Goal: Entertainment & Leisure: Consume media (video, audio)

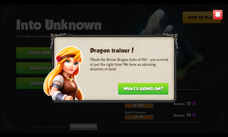
click at [158, 92] on button "What's going on?" at bounding box center [143, 89] width 51 height 12
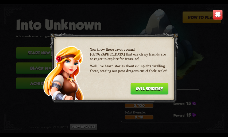
click at [158, 87] on button "Evil spirits?" at bounding box center [149, 89] width 38 height 12
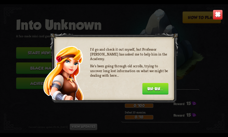
click at [154, 88] on button "Uh-uh..." at bounding box center [155, 89] width 26 height 12
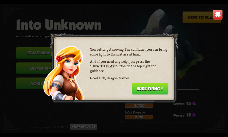
click at [155, 90] on button "Sure thing!" at bounding box center [150, 89] width 37 height 12
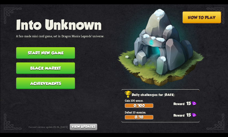
click at [53, 55] on button "Start new game" at bounding box center [45, 53] width 59 height 12
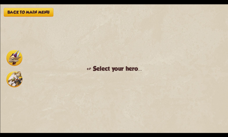
click at [17, 76] on img at bounding box center [14, 79] width 16 height 16
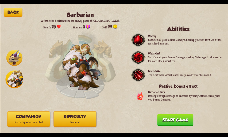
click at [68, 123] on p "Normal" at bounding box center [75, 122] width 43 height 6
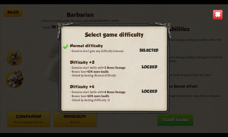
click at [218, 16] on img at bounding box center [218, 15] width 10 height 10
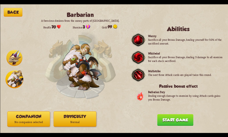
click at [170, 123] on button "Start game" at bounding box center [175, 120] width 36 height 12
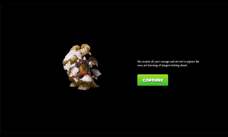
click at [157, 79] on button "Continue" at bounding box center [152, 80] width 31 height 12
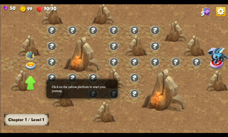
click at [29, 65] on img at bounding box center [31, 66] width 12 height 8
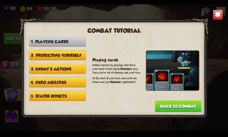
click at [193, 106] on button "Back to combat" at bounding box center [178, 106] width 47 height 12
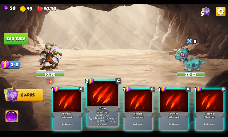
click at [94, 99] on div at bounding box center [103, 94] width 31 height 26
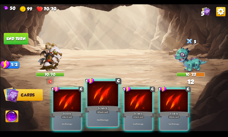
click at [99, 102] on div at bounding box center [103, 94] width 31 height 26
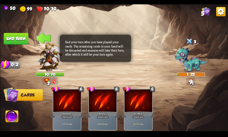
click at [13, 119] on img at bounding box center [12, 116] width 13 height 13
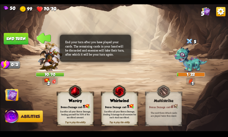
click at [131, 103] on div "Whirlwind" at bounding box center [119, 100] width 36 height 5
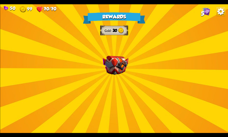
drag, startPoint x: 60, startPoint y: 39, endPoint x: 100, endPoint y: 71, distance: 51.5
click at [96, 63] on div "Rewards Gold 30 Select a card 1 C Brimstone Attack card Deal 6 damage. Apply 1 …" at bounding box center [114, 68] width 228 height 128
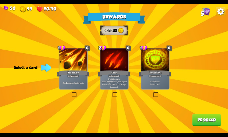
click at [156, 77] on div "Support card" at bounding box center [155, 75] width 13 height 3
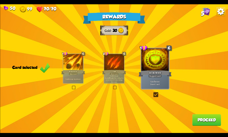
click at [63, 73] on div "Brimstone" at bounding box center [73, 71] width 24 height 5
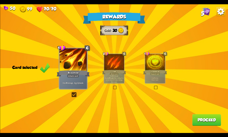
click at [200, 121] on button "Proceed" at bounding box center [206, 120] width 29 height 12
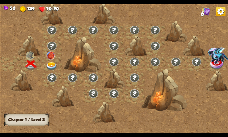
click at [52, 63] on img at bounding box center [52, 66] width 12 height 8
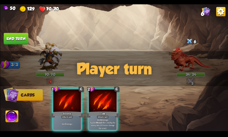
click at [190, 81] on div "Player turn" at bounding box center [114, 68] width 228 height 35
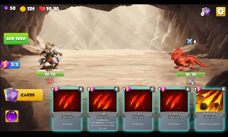
click at [190, 71] on div "Select an enemy to attack... You don't have enough stamina to play that card...…" at bounding box center [114, 68] width 228 height 128
click at [189, 64] on img at bounding box center [191, 60] width 40 height 24
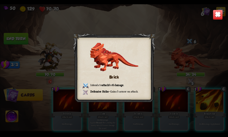
click at [215, 18] on img at bounding box center [218, 15] width 10 height 10
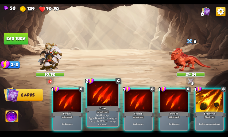
click at [102, 124] on p "Deal 12 damage. Applies Wound effect, making the enemy take 20% more damage thi…" at bounding box center [102, 119] width 29 height 12
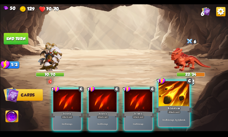
click at [186, 120] on p "Deal 6 damage. Apply 1 weak." at bounding box center [174, 119] width 29 height 3
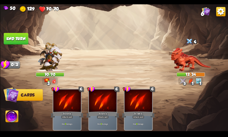
click at [14, 119] on img at bounding box center [12, 116] width 13 height 13
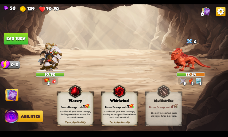
click at [129, 102] on div "Whirlwind" at bounding box center [119, 100] width 36 height 5
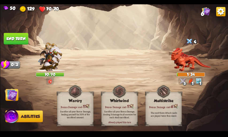
click at [9, 96] on img at bounding box center [11, 94] width 13 height 13
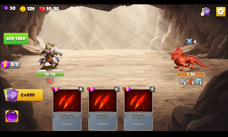
click at [11, 39] on button "End turn" at bounding box center [15, 39] width 25 height 12
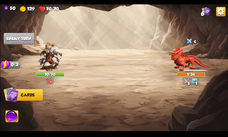
click at [150, 59] on img at bounding box center [114, 68] width 228 height 128
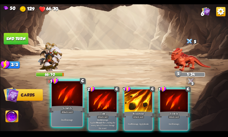
click at [73, 113] on div "Attack card" at bounding box center [66, 112] width 13 height 4
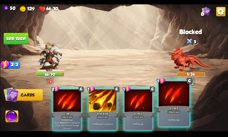
click at [162, 109] on div "Scratch" at bounding box center [174, 109] width 37 height 8
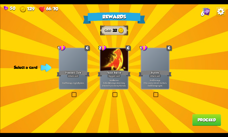
click at [74, 69] on div at bounding box center [73, 59] width 28 height 23
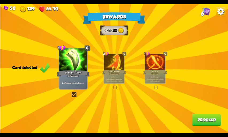
click at [220, 124] on button "Proceed" at bounding box center [206, 120] width 29 height 12
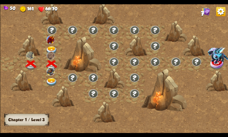
click at [52, 43] on img at bounding box center [50, 39] width 8 height 8
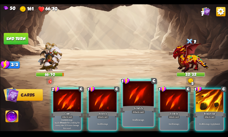
click at [136, 113] on div "Attack card" at bounding box center [138, 112] width 13 height 4
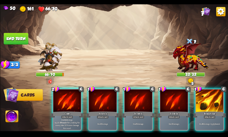
click at [136, 113] on div "2 C Claw Attack card Deal 12 damage. Applies Wound effect, making the enemy tak…" at bounding box center [137, 103] width 183 height 57
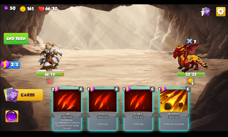
click at [136, 115] on div "Attack card" at bounding box center [138, 116] width 12 height 3
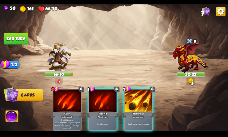
click at [136, 113] on div "2 C Claw Attack card Deal 12 damage. Applies Wound effect, making the enemy tak…" at bounding box center [137, 103] width 183 height 57
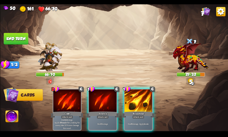
click at [136, 115] on div "Attack card" at bounding box center [138, 116] width 12 height 3
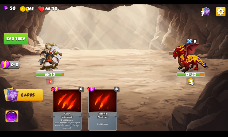
click at [136, 113] on div "2 C Claw Attack card Deal 12 damage. Applies Wound effect, making the enemy tak…" at bounding box center [137, 103] width 183 height 57
click at [9, 119] on img at bounding box center [12, 116] width 13 height 13
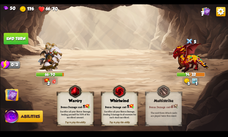
click at [19, 37] on button "End turn" at bounding box center [15, 39] width 25 height 12
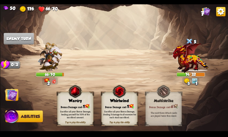
click at [16, 101] on img at bounding box center [114, 68] width 228 height 128
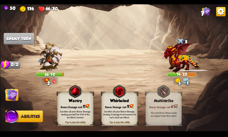
click at [14, 98] on img at bounding box center [11, 94] width 13 height 13
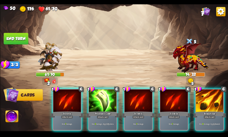
click at [15, 114] on img at bounding box center [12, 116] width 13 height 13
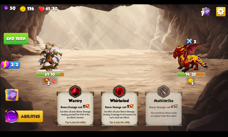
click at [122, 108] on div "Sacrifice all your Bonus Damage, dealing 3 damage to all enemies for each stack…" at bounding box center [119, 114] width 36 height 14
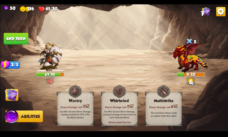
click at [22, 93] on img at bounding box center [114, 68] width 228 height 128
click at [16, 92] on img at bounding box center [11, 94] width 13 height 13
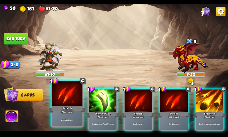
click at [75, 105] on div "Scratch" at bounding box center [67, 109] width 37 height 8
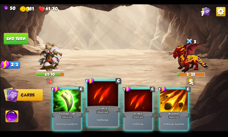
click at [97, 107] on div "Scratch" at bounding box center [102, 109] width 37 height 8
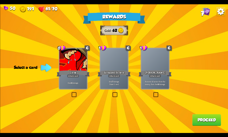
click at [118, 74] on div "Attack card" at bounding box center [114, 75] width 12 height 3
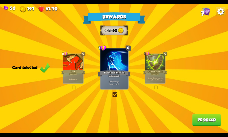
click at [151, 62] on div at bounding box center [155, 62] width 20 height 17
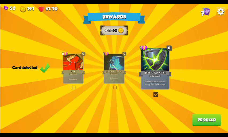
click at [206, 124] on button "Proceed" at bounding box center [206, 120] width 29 height 12
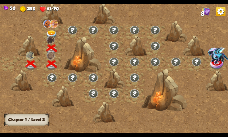
click at [49, 33] on img at bounding box center [52, 34] width 12 height 8
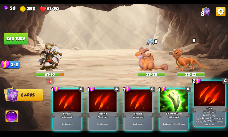
click at [197, 116] on p "Deal 12 damage. Applies Wound effect, making the enemy take 20% more damage thi…" at bounding box center [209, 119] width 29 height 12
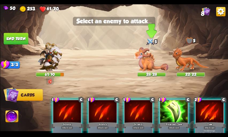
click at [151, 68] on img at bounding box center [151, 59] width 34 height 24
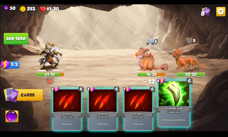
click at [177, 109] on div "Poisoned Claw" at bounding box center [174, 109] width 37 height 8
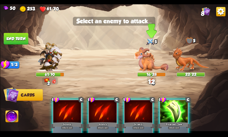
click at [143, 56] on img at bounding box center [151, 59] width 34 height 24
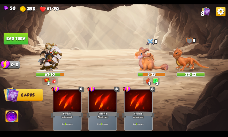
click at [9, 121] on img at bounding box center [12, 116] width 13 height 13
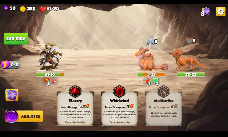
click at [131, 108] on div "Sacrifice all your Bonus Damage, dealing 3 damage to all enemies for each stack…" at bounding box center [119, 114] width 36 height 14
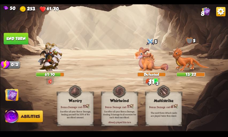
click at [15, 42] on button "End turn" at bounding box center [15, 39] width 25 height 12
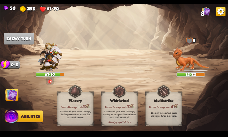
click at [13, 97] on img at bounding box center [11, 94] width 13 height 13
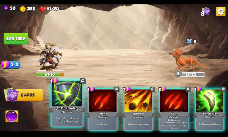
click at [69, 120] on p "Remove all armor from the enemy, then deal 4 damage." at bounding box center [66, 119] width 29 height 6
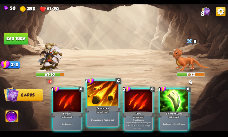
click at [101, 109] on div "Brimstone" at bounding box center [102, 109] width 37 height 8
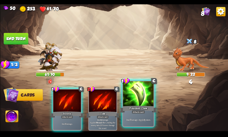
click at [142, 115] on div "Deal 7 damage. Apply 3 poison." at bounding box center [138, 119] width 31 height 13
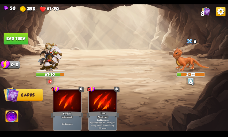
click at [15, 34] on button "End turn" at bounding box center [15, 39] width 25 height 12
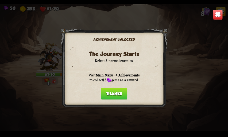
click at [109, 94] on button "Thanks" at bounding box center [114, 94] width 26 height 12
click at [108, 94] on img at bounding box center [114, 68] width 228 height 128
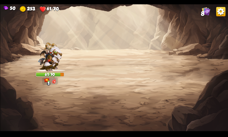
drag, startPoint x: 108, startPoint y: 94, endPoint x: 155, endPoint y: 68, distance: 53.3
click at [155, 68] on div "Select an enemy to attack... You don't have enough stamina to play that card...…" at bounding box center [114, 68] width 228 height 128
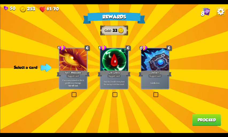
click at [118, 71] on div "Life Leech" at bounding box center [114, 73] width 33 height 7
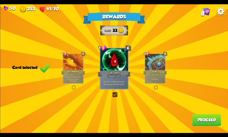
drag, startPoint x: 161, startPoint y: 78, endPoint x: 186, endPoint y: 93, distance: 28.8
click at [169, 79] on div "Rewards Gold 33 Card selected 1 C Spot Weakness Support card If an enemy intend…" at bounding box center [114, 68] width 228 height 128
click at [159, 69] on div "Deflect" at bounding box center [155, 71] width 24 height 5
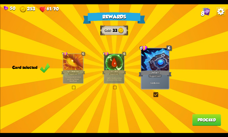
click at [207, 126] on div "Rewards Gold 33 Card selected 1 C Spot Weakness Support card If an enemy intend…" at bounding box center [114, 68] width 228 height 128
click at [207, 122] on button "Proceed" at bounding box center [206, 120] width 29 height 12
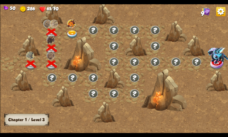
click at [71, 33] on img at bounding box center [72, 34] width 12 height 8
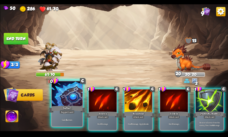
click at [62, 103] on div at bounding box center [67, 94] width 31 height 26
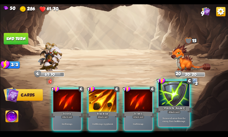
click at [177, 116] on div "Remove all armor from the enemy, then deal 4 damage." at bounding box center [174, 119] width 31 height 13
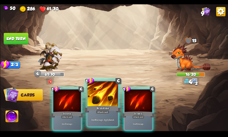
click at [89, 105] on div "Brimstone" at bounding box center [102, 109] width 37 height 8
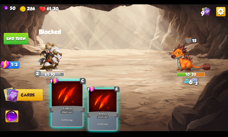
click at [69, 108] on div "Scratch" at bounding box center [67, 109] width 37 height 8
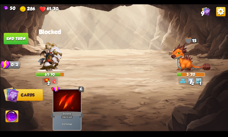
click at [10, 114] on img at bounding box center [12, 116] width 13 height 13
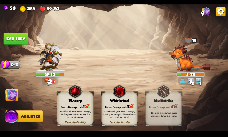
click at [120, 104] on div "Bonus Damage cost: 1" at bounding box center [119, 105] width 36 height 5
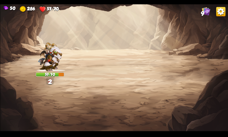
click at [139, 76] on img at bounding box center [114, 68] width 228 height 128
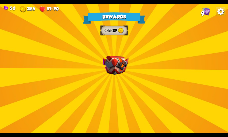
click at [139, 76] on div "Rewards Gold 29 Select a card 3 C Maul Attack card Deal 20 damage. 1 C Bane Att…" at bounding box center [114, 68] width 228 height 128
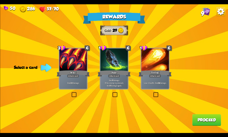
click at [119, 74] on div "Attack card" at bounding box center [114, 75] width 12 height 3
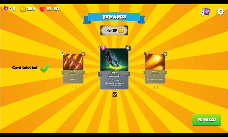
click at [217, 123] on button "Proceed" at bounding box center [206, 120] width 29 height 12
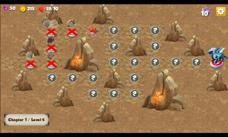
click at [92, 35] on img at bounding box center [93, 31] width 12 height 9
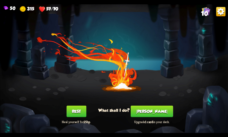
click at [154, 111] on button "[PERSON_NAME]" at bounding box center [152, 111] width 43 height 12
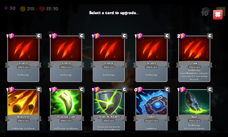
drag, startPoint x: 54, startPoint y: 111, endPoint x: 75, endPoint y: 104, distance: 22.1
click at [55, 111] on div at bounding box center [66, 103] width 31 height 26
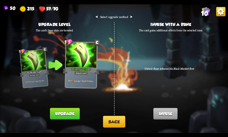
click at [72, 112] on button "Upgrade" at bounding box center [65, 114] width 30 height 12
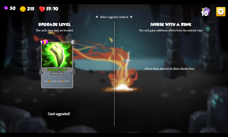
click at [174, 64] on div "⮜ Select upgrade method ⮞ Upgrade level The card's base stats are boosted. 1 C …" at bounding box center [114, 68] width 228 height 128
click at [74, 69] on div "Poisoned Claw+" at bounding box center [57, 70] width 37 height 8
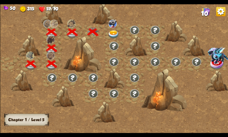
click at [112, 31] on img at bounding box center [114, 34] width 12 height 8
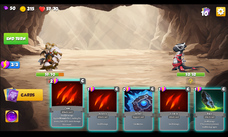
click at [76, 107] on div "Claw" at bounding box center [67, 109] width 37 height 8
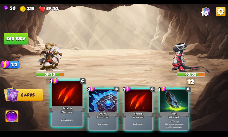
click at [78, 107] on div "Scratch" at bounding box center [67, 109] width 37 height 8
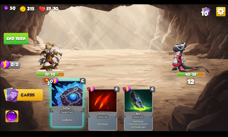
click at [70, 107] on div "Deflect" at bounding box center [67, 109] width 37 height 8
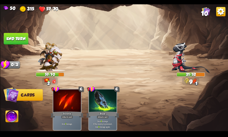
click at [16, 37] on button "End turn" at bounding box center [15, 39] width 25 height 12
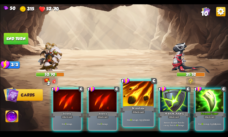
click at [130, 106] on div "Brimstone" at bounding box center [138, 109] width 37 height 8
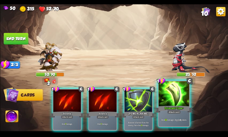
click at [174, 102] on div at bounding box center [174, 94] width 31 height 26
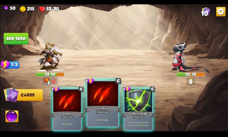
click at [96, 113] on div "Attack card" at bounding box center [102, 112] width 13 height 4
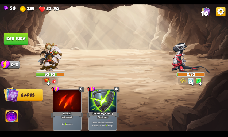
click at [13, 112] on img at bounding box center [12, 116] width 13 height 13
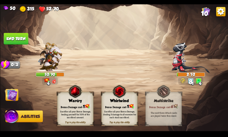
click at [61, 106] on div "Bonus Damage cost: 1" at bounding box center [75, 105] width 36 height 5
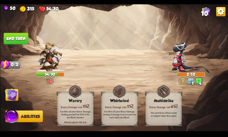
click at [25, 40] on button "End turn" at bounding box center [15, 39] width 25 height 12
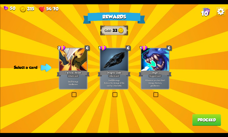
click at [67, 69] on div at bounding box center [73, 59] width 28 height 23
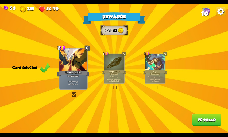
click at [210, 118] on button "Proceed" at bounding box center [206, 120] width 29 height 12
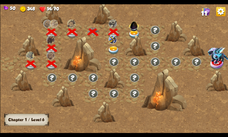
click at [135, 33] on img at bounding box center [134, 34] width 12 height 8
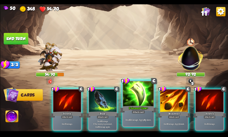
click at [131, 109] on div "Poisoned Claw+" at bounding box center [138, 109] width 37 height 8
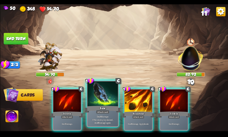
click at [92, 115] on div "Deal 6 damage. If the enemy is poisoned, deal 6 damage again." at bounding box center [103, 119] width 31 height 13
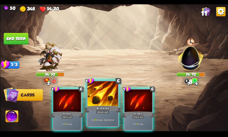
click at [113, 113] on div "Brimstone" at bounding box center [102, 109] width 37 height 8
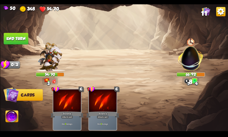
click at [17, 40] on button "End turn" at bounding box center [15, 39] width 25 height 12
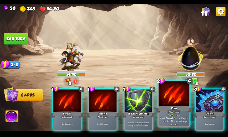
click at [181, 109] on div "Claw" at bounding box center [174, 109] width 37 height 8
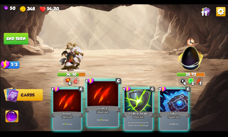
click at [97, 121] on p "Deal 9 damage." at bounding box center [102, 119] width 29 height 3
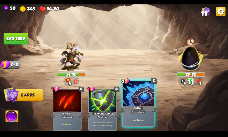
click at [149, 118] on p "Gain 4 armor." at bounding box center [138, 119] width 29 height 3
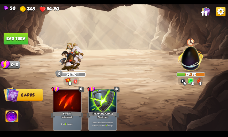
click at [13, 40] on button "End turn" at bounding box center [15, 39] width 25 height 12
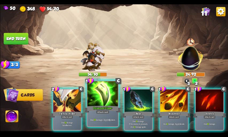
click at [108, 108] on div "Poisoned Claw+" at bounding box center [102, 109] width 37 height 8
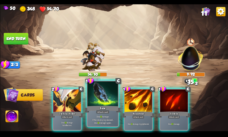
click at [107, 109] on div "Bane" at bounding box center [102, 109] width 37 height 8
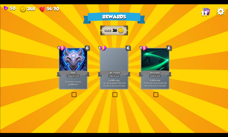
click at [69, 69] on div at bounding box center [73, 59] width 28 height 23
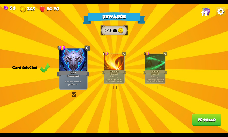
click at [203, 119] on button "Proceed" at bounding box center [206, 120] width 29 height 12
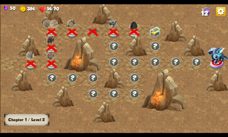
click at [157, 31] on img at bounding box center [155, 31] width 12 height 11
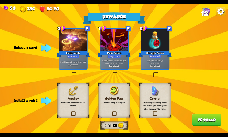
click at [119, 110] on div "Golden Paw Enemies drop more gold." at bounding box center [113, 99] width 31 height 35
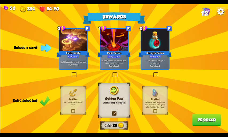
click at [123, 63] on p "Gain 30 armor. You cannot gain more armor for 2 turns." at bounding box center [114, 61] width 26 height 5
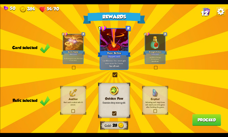
click at [200, 119] on button "Proceed" at bounding box center [206, 120] width 29 height 12
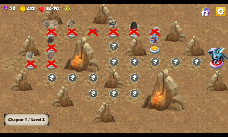
click at [151, 48] on img at bounding box center [155, 50] width 12 height 8
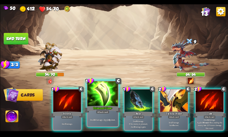
click at [109, 111] on div "Attack card" at bounding box center [102, 112] width 13 height 4
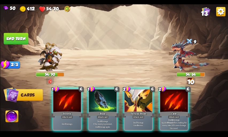
click at [109, 115] on div "Attack card" at bounding box center [103, 116] width 12 height 3
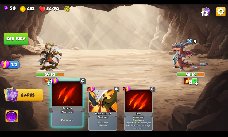
click at [72, 115] on div "Deal 7 damage." at bounding box center [67, 119] width 31 height 13
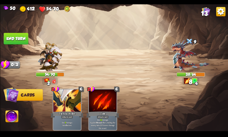
click at [18, 39] on button "End turn" at bounding box center [15, 39] width 25 height 12
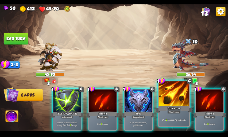
click at [169, 114] on div "Deal 9 damage. Apply 1 weak." at bounding box center [174, 119] width 31 height 13
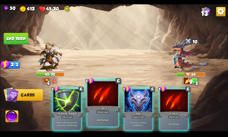
click at [103, 114] on div "Deal 9 damage." at bounding box center [103, 119] width 31 height 13
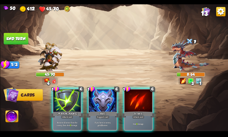
click at [11, 119] on img at bounding box center [12, 116] width 13 height 13
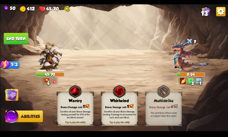
click at [72, 112] on div "Sacrifice all your Bonus Damage, healing yourself for 50% of the sacrificed amo…" at bounding box center [75, 113] width 33 height 9
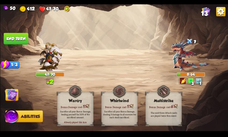
click at [13, 92] on img at bounding box center [11, 94] width 13 height 13
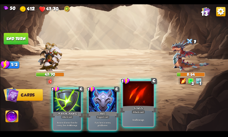
click at [146, 121] on p "Deal 5 damage." at bounding box center [138, 119] width 29 height 3
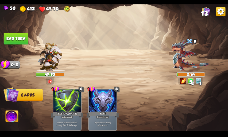
click at [20, 37] on button "End turn" at bounding box center [15, 39] width 25 height 12
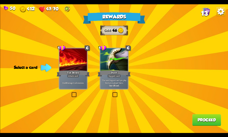
click at [73, 78] on div "Deal 6 damage to all enemies." at bounding box center [73, 83] width 28 height 12
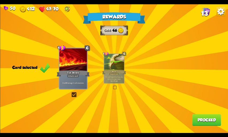
click at [148, 81] on div "Rewards Gold 46 Card selected 1 C Fire Breath Attack card Deal 6 damage to all …" at bounding box center [114, 68] width 228 height 128
click at [201, 122] on button "Proceed" at bounding box center [206, 120] width 29 height 12
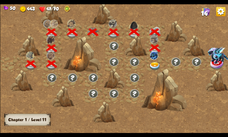
scroll to position [0, 81]
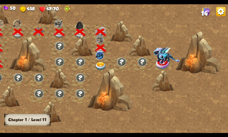
click at [102, 62] on img at bounding box center [101, 66] width 12 height 8
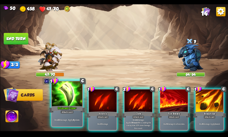
drag, startPoint x: 65, startPoint y: 116, endPoint x: 111, endPoint y: 122, distance: 46.1
click at [65, 116] on div "Deal 10 damage. Apply 4 poison." at bounding box center [67, 119] width 31 height 13
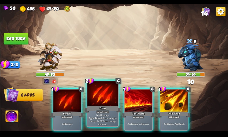
click at [104, 118] on p "Deal 12 damage. Applies Wound effect, making the enemy take 20% more damage thi…" at bounding box center [102, 119] width 29 height 12
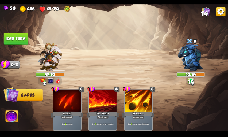
click at [14, 39] on button "End turn" at bounding box center [15, 39] width 25 height 12
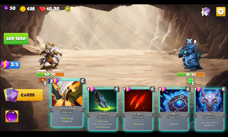
click at [68, 117] on p "Deal 10 damage. Gain 8 armor." at bounding box center [66, 119] width 29 height 6
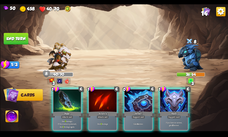
click at [68, 120] on p "Deal 9 damage. If the enemy is poisoned, deal 9 damage again." at bounding box center [67, 124] width 26 height 8
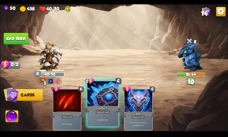
click at [99, 109] on div "Deflect" at bounding box center [102, 109] width 37 height 8
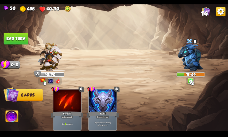
click at [19, 42] on button "End turn" at bounding box center [15, 39] width 25 height 12
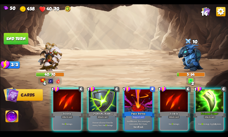
click at [13, 120] on img at bounding box center [12, 116] width 13 height 13
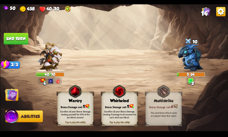
click at [73, 111] on div "Sacrifice all your Bonus Damage, healing yourself for 50% of the sacrificed amo…" at bounding box center [75, 113] width 33 height 9
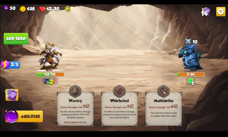
click at [6, 92] on img at bounding box center [11, 94] width 13 height 13
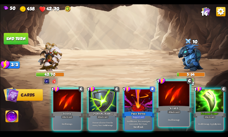
click at [175, 99] on div at bounding box center [174, 94] width 31 height 26
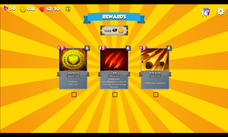
click at [78, 72] on div "Incantation" at bounding box center [72, 73] width 33 height 7
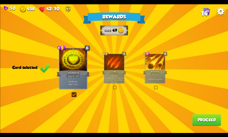
click at [202, 122] on button "Proceed" at bounding box center [206, 120] width 29 height 12
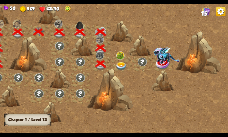
click at [122, 66] on img at bounding box center [122, 66] width 12 height 8
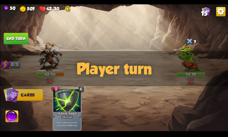
click at [188, 79] on div "Player turn" at bounding box center [114, 68] width 228 height 35
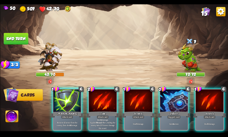
click at [187, 66] on div "Player turn" at bounding box center [114, 68] width 228 height 35
click at [187, 66] on img at bounding box center [190, 57] width 24 height 29
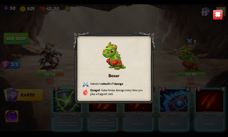
click at [217, 16] on img at bounding box center [218, 15] width 10 height 10
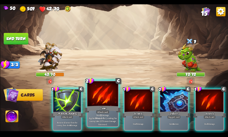
click at [106, 106] on div "Claw" at bounding box center [102, 109] width 37 height 8
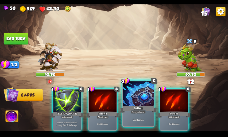
click at [131, 110] on div "Deflect" at bounding box center [138, 109] width 37 height 8
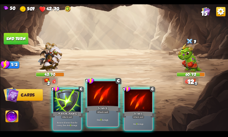
click at [97, 110] on div "Attack card" at bounding box center [102, 112] width 13 height 4
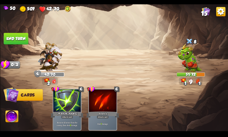
click at [20, 39] on button "End turn" at bounding box center [15, 39] width 25 height 12
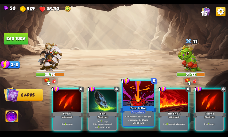
click at [149, 107] on div "Panic Button" at bounding box center [138, 109] width 37 height 8
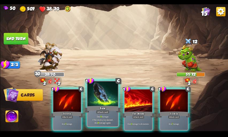
click at [103, 116] on p "Deal 8 damage. If the enemy is poisoned, deal 8 damage again." at bounding box center [102, 119] width 29 height 9
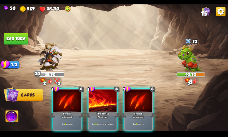
click at [103, 117] on div "Deal 8 damage to all enemies." at bounding box center [103, 123] width 28 height 12
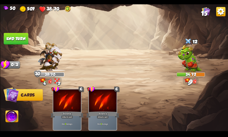
click at [24, 41] on button "End turn" at bounding box center [15, 39] width 25 height 12
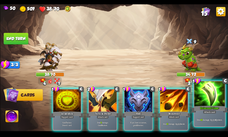
click at [195, 114] on div "Deal 14 damage. Apply 4 poison." at bounding box center [209, 119] width 31 height 13
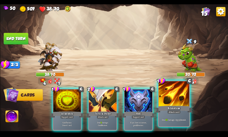
click at [183, 113] on div "Brimstone" at bounding box center [174, 109] width 37 height 8
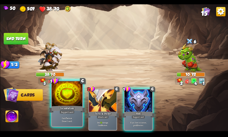
click at [63, 112] on div "Support card" at bounding box center [67, 112] width 15 height 4
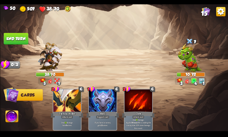
click at [12, 119] on img at bounding box center [12, 116] width 13 height 13
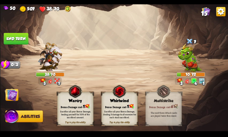
click at [112, 109] on div "Sacrifice all your Bonus Damage, dealing 3 damage to all enemies for each stack…" at bounding box center [119, 114] width 36 height 14
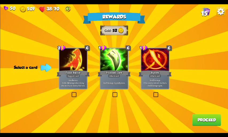
click at [162, 74] on div "Riposte" at bounding box center [155, 73] width 33 height 7
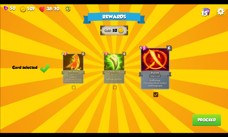
click at [211, 119] on button "Proceed" at bounding box center [206, 120] width 29 height 12
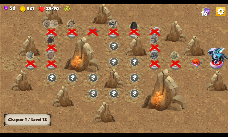
click at [211, 119] on div at bounding box center [141, 70] width 283 height 133
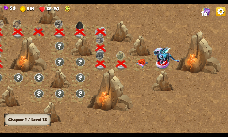
click at [138, 69] on div at bounding box center [142, 64] width 21 height 16
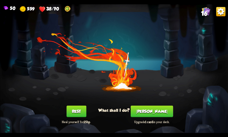
click at [77, 115] on button "Rest" at bounding box center [76, 111] width 20 height 12
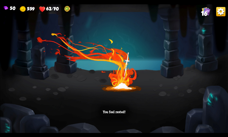
click at [139, 26] on div "You feel rested!" at bounding box center [114, 68] width 228 height 128
click at [168, 59] on div "You feel rested!" at bounding box center [114, 68] width 228 height 128
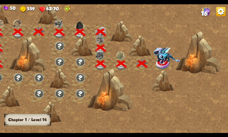
click at [162, 63] on img at bounding box center [163, 64] width 14 height 12
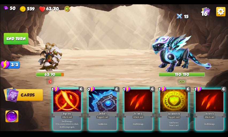
click at [185, 57] on div "Player turn" at bounding box center [114, 68] width 228 height 35
click at [185, 57] on img at bounding box center [182, 52] width 60 height 39
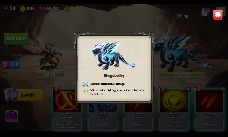
click at [214, 18] on img at bounding box center [218, 15] width 10 height 10
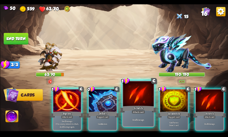
drag, startPoint x: 105, startPoint y: 118, endPoint x: 136, endPoint y: 110, distance: 32.6
click at [105, 122] on p "Gain 4 armor." at bounding box center [103, 123] width 26 height 3
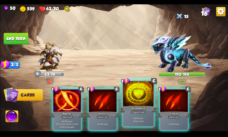
click at [142, 112] on div "Support card" at bounding box center [138, 112] width 15 height 4
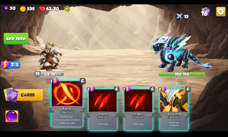
click at [58, 107] on div "Riposte" at bounding box center [67, 109] width 37 height 8
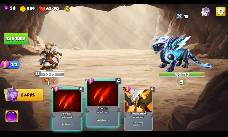
click at [114, 106] on div "Scratch" at bounding box center [102, 109] width 37 height 8
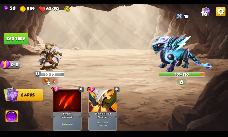
click at [18, 38] on button "End turn" at bounding box center [15, 39] width 25 height 12
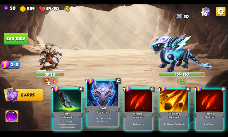
click at [111, 111] on div "Shell" at bounding box center [102, 109] width 37 height 8
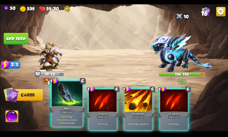
click at [54, 121] on p "Deal 8 damage. If the enemy is poisoned, deal 8 damage again." at bounding box center [66, 119] width 29 height 9
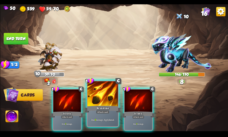
click at [103, 118] on p "Deal 8 damage. Apply 1 weak." at bounding box center [102, 119] width 29 height 3
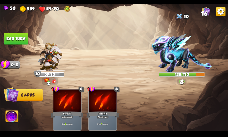
click at [23, 42] on button "End turn" at bounding box center [15, 39] width 25 height 12
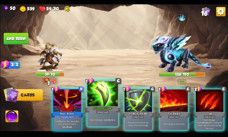
click at [110, 106] on div "Poisoned Claw+" at bounding box center [102, 109] width 37 height 8
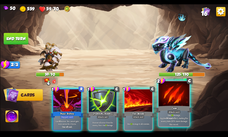
click at [184, 107] on div "Claw" at bounding box center [174, 109] width 37 height 8
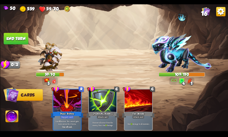
click at [13, 41] on button "End turn" at bounding box center [15, 39] width 25 height 12
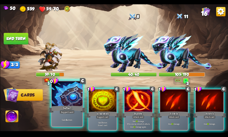
click at [76, 107] on div "Deflect" at bounding box center [67, 109] width 37 height 8
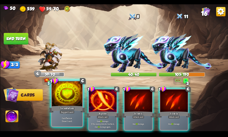
click at [73, 108] on div "Incantation" at bounding box center [67, 109] width 37 height 8
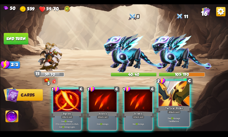
click at [168, 109] on div "Tactical Strike" at bounding box center [174, 109] width 37 height 8
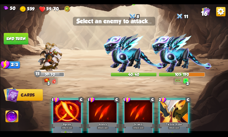
click at [134, 58] on img at bounding box center [134, 52] width 60 height 39
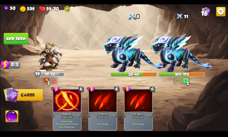
click at [17, 41] on button "End turn" at bounding box center [15, 39] width 25 height 12
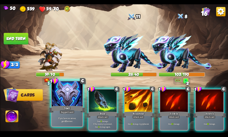
click at [73, 105] on div "Shell" at bounding box center [67, 109] width 37 height 8
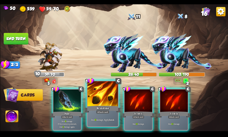
click at [96, 107] on div "Brimstone" at bounding box center [102, 109] width 37 height 8
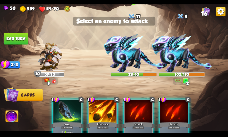
click at [128, 67] on img at bounding box center [134, 52] width 60 height 39
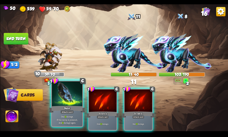
click at [78, 106] on div "Bane" at bounding box center [67, 109] width 37 height 8
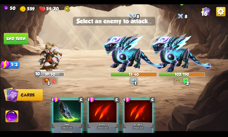
click at [186, 58] on img at bounding box center [182, 52] width 60 height 39
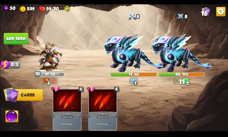
click at [21, 37] on button "End turn" at bounding box center [15, 39] width 25 height 12
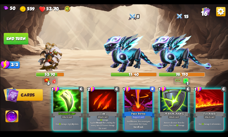
click at [12, 113] on img at bounding box center [12, 116] width 13 height 13
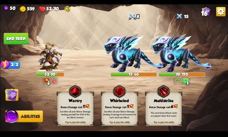
click at [172, 100] on div "Multistrike" at bounding box center [164, 100] width 36 height 5
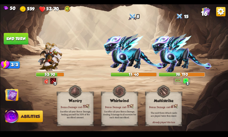
click at [14, 97] on img at bounding box center [11, 94] width 13 height 13
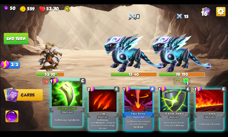
click at [75, 112] on div "Poisoned Claw+" at bounding box center [67, 109] width 37 height 8
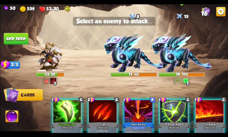
click at [179, 59] on img at bounding box center [182, 52] width 60 height 39
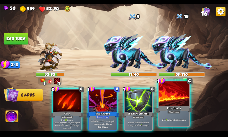
click at [177, 102] on div at bounding box center [174, 94] width 31 height 26
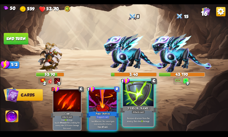
click at [142, 102] on div at bounding box center [138, 94] width 31 height 26
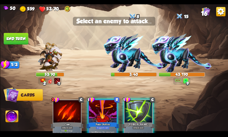
click at [142, 109] on div at bounding box center [139, 111] width 28 height 23
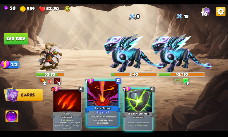
click at [100, 109] on div "Panic Button" at bounding box center [102, 109] width 37 height 8
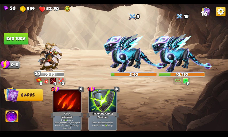
click at [17, 37] on button "End turn" at bounding box center [15, 39] width 25 height 12
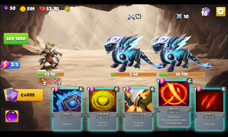
click at [171, 123] on p "Deal 7 damage. If the enemy intends to attack, deal 7 damage again." at bounding box center [174, 119] width 29 height 9
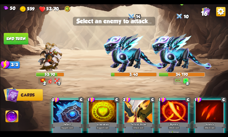
click at [181, 49] on img at bounding box center [182, 52] width 60 height 39
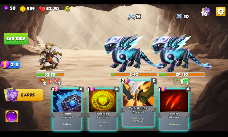
click at [146, 103] on div at bounding box center [138, 94] width 31 height 26
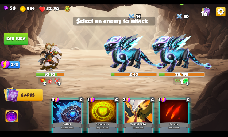
click at [184, 58] on img at bounding box center [182, 52] width 60 height 39
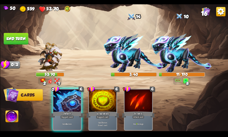
click at [10, 115] on img at bounding box center [12, 116] width 13 height 13
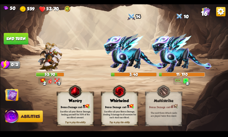
click at [121, 108] on div "Sacrifice all your Bonus Damage, dealing 3 damage to all enemies for each stack…" at bounding box center [119, 114] width 36 height 14
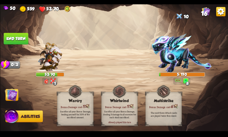
click at [17, 41] on button "End turn" at bounding box center [15, 39] width 25 height 12
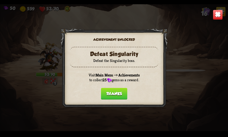
click at [111, 96] on button "Thanks" at bounding box center [114, 94] width 26 height 12
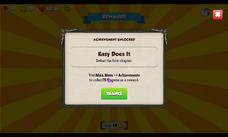
drag, startPoint x: 114, startPoint y: 101, endPoint x: 114, endPoint y: 98, distance: 3.5
click at [114, 98] on div "Achievement unlocked Easy Does It Defeat the first chapter. Visit Main Menu –> …" at bounding box center [114, 68] width 107 height 80
click at [115, 95] on button "Thanks" at bounding box center [114, 94] width 26 height 12
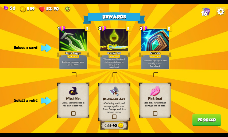
click at [71, 73] on label at bounding box center [71, 73] width 0 height 0
click at [0, 0] on input "checkbox" at bounding box center [0, 0] width 0 height 0
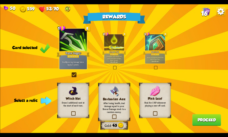
click at [70, 112] on label at bounding box center [70, 112] width 0 height 0
click at [0, 0] on input "checkbox" at bounding box center [0, 0] width 0 height 0
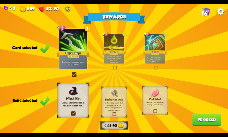
click at [196, 120] on button "Proceed" at bounding box center [206, 120] width 29 height 12
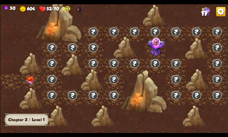
click at [32, 84] on img at bounding box center [31, 80] width 12 height 9
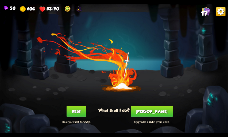
click at [150, 114] on button "[PERSON_NAME]" at bounding box center [152, 111] width 43 height 12
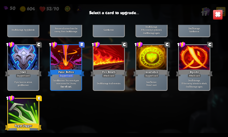
scroll to position [155, 0]
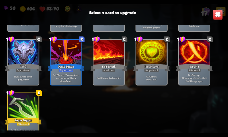
click at [26, 119] on div "Rogue Dagger" at bounding box center [23, 121] width 37 height 8
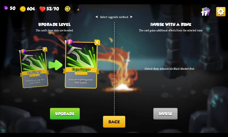
click at [70, 115] on button "Upgrade" at bounding box center [65, 114] width 30 height 12
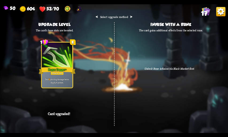
click at [134, 90] on div "⮜ Select upgrade method ⮞ Upgrade level The card's base stats are boosted. 1 E …" at bounding box center [114, 68] width 228 height 128
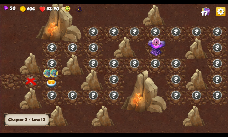
click at [50, 81] on img at bounding box center [52, 83] width 12 height 8
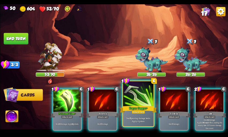
click at [126, 112] on div "Rogue Dagger+" at bounding box center [138, 109] width 37 height 8
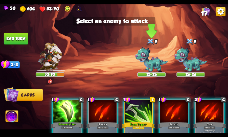
click at [147, 68] on img at bounding box center [151, 59] width 33 height 25
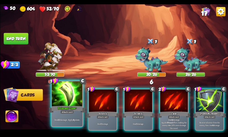
click at [66, 108] on div "Poisoned Claw+" at bounding box center [67, 109] width 37 height 8
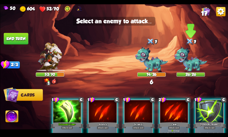
click at [187, 62] on img at bounding box center [190, 59] width 33 height 25
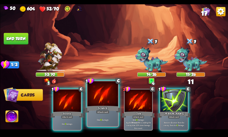
click at [111, 106] on div "Scratch" at bounding box center [102, 109] width 37 height 8
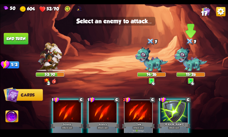
click at [189, 68] on img at bounding box center [190, 59] width 33 height 25
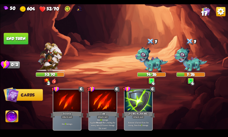
click at [13, 115] on img at bounding box center [12, 116] width 13 height 13
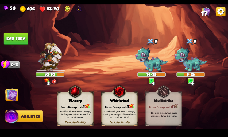
click at [106, 112] on div "Sacrifice all your Bonus Damage, dealing 3 damage to all enemies for each stack…" at bounding box center [119, 113] width 33 height 9
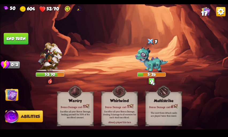
click at [20, 43] on button "End turn" at bounding box center [15, 39] width 25 height 12
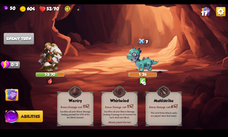
click at [14, 95] on img at bounding box center [11, 94] width 13 height 13
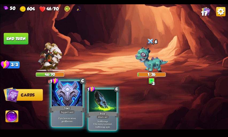
click at [66, 115] on div "If you have no armor, gain 10 armor." at bounding box center [67, 119] width 31 height 13
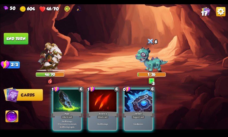
drag, startPoint x: 74, startPoint y: 116, endPoint x: 77, endPoint y: 115, distance: 2.7
click at [74, 120] on p "Deal 6 damage. If the enemy is poisoned, deal 6 damage again." at bounding box center [67, 124] width 26 height 8
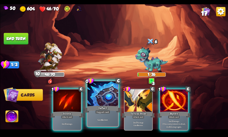
click at [107, 111] on div "Support card" at bounding box center [102, 112] width 15 height 4
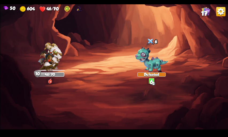
click at [135, 117] on img at bounding box center [114, 68] width 228 height 128
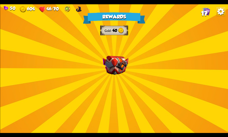
click at [131, 119] on div "Rewards Gold 40 Select a card 2 C Claw Attack card Deal 12 damage. Applies Woun…" at bounding box center [114, 68] width 228 height 128
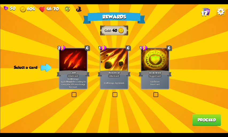
click at [109, 71] on div "Brimstone" at bounding box center [114, 73] width 33 height 7
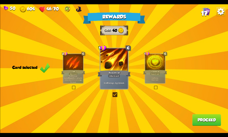
click at [199, 123] on button "Proceed" at bounding box center [206, 120] width 29 height 12
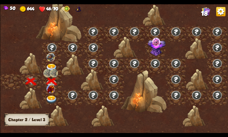
click at [51, 97] on img at bounding box center [52, 99] width 12 height 8
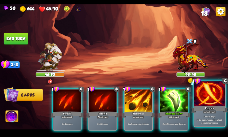
click at [199, 111] on div "Riposte" at bounding box center [209, 109] width 37 height 8
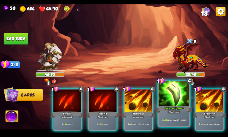
click at [168, 112] on div "Attack card" at bounding box center [173, 112] width 13 height 4
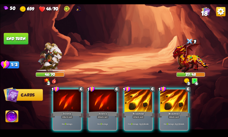
click at [168, 115] on div "Attack card" at bounding box center [174, 116] width 12 height 3
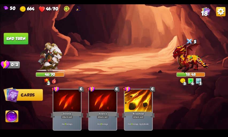
click at [14, 116] on img at bounding box center [12, 116] width 13 height 13
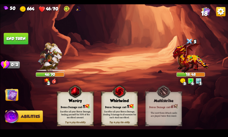
click at [121, 112] on div "Sacrifice all your Bonus Damage, dealing 3 damage to all enemies for each stack…" at bounding box center [119, 113] width 33 height 9
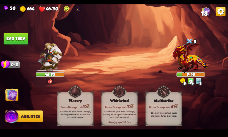
click at [12, 40] on button "End turn" at bounding box center [15, 39] width 25 height 12
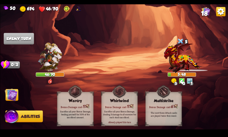
click at [11, 98] on img at bounding box center [11, 94] width 13 height 13
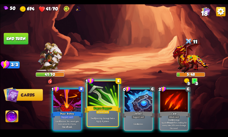
click at [110, 107] on div "Rogue Dagger+" at bounding box center [102, 109] width 37 height 8
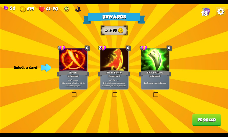
click at [120, 76] on div "Support card" at bounding box center [113, 75] width 13 height 3
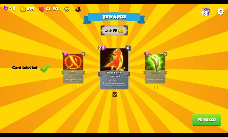
click at [201, 118] on button "Proceed" at bounding box center [206, 120] width 29 height 12
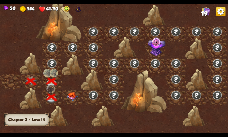
click at [70, 98] on img at bounding box center [72, 96] width 12 height 9
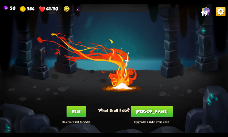
click at [79, 113] on button "Rest" at bounding box center [76, 111] width 20 height 12
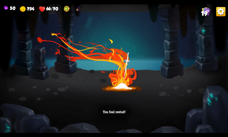
click at [100, 83] on div "You feel rested!" at bounding box center [114, 68] width 228 height 128
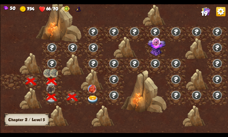
click at [91, 98] on img at bounding box center [93, 99] width 12 height 8
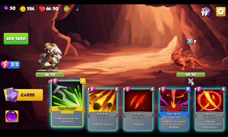
click at [73, 111] on div "Attack card" at bounding box center [66, 112] width 13 height 4
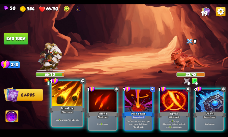
click at [76, 115] on div "Deal 7 damage. Apply 1 weak." at bounding box center [67, 119] width 31 height 13
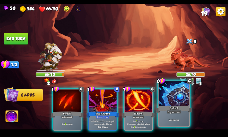
click at [180, 111] on div "Support card" at bounding box center [173, 112] width 15 height 4
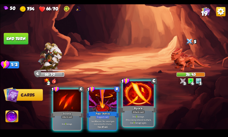
click at [129, 114] on div "Deal 7 damage. If the enemy intends to attack, deal 7 damage again." at bounding box center [138, 119] width 31 height 13
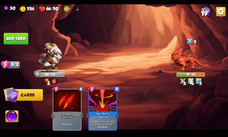
click at [16, 41] on button "End turn" at bounding box center [15, 39] width 25 height 12
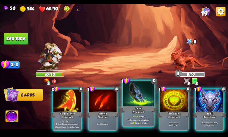
click at [134, 111] on div "Attack card" at bounding box center [138, 112] width 13 height 4
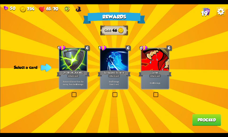
click at [115, 61] on div at bounding box center [114, 59] width 28 height 23
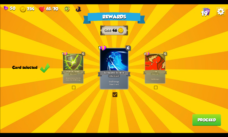
click at [211, 121] on button "Proceed" at bounding box center [206, 120] width 29 height 12
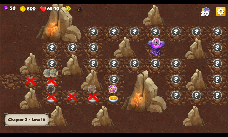
click at [113, 100] on img at bounding box center [114, 99] width 12 height 8
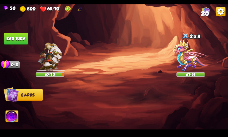
click at [183, 69] on img at bounding box center [190, 55] width 35 height 32
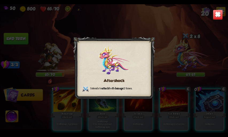
click at [214, 17] on img at bounding box center [218, 15] width 10 height 10
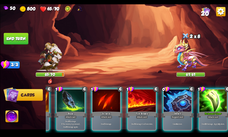
scroll to position [0, 51]
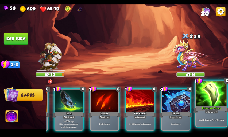
click at [219, 102] on div at bounding box center [211, 94] width 31 height 26
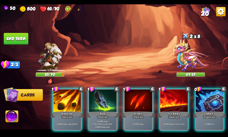
scroll to position [0, 0]
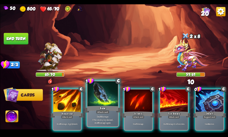
click at [111, 110] on div "Bane" at bounding box center [102, 109] width 37 height 8
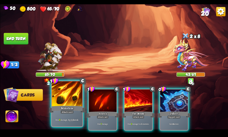
click at [60, 115] on div "Deal 8 damage. Apply 1 weak." at bounding box center [67, 119] width 31 height 13
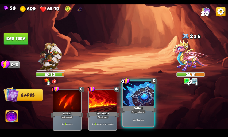
click at [128, 112] on div "Deflect" at bounding box center [138, 109] width 37 height 8
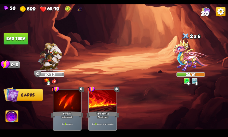
click at [16, 40] on button "End turn" at bounding box center [15, 39] width 25 height 12
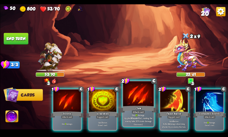
click at [140, 94] on div at bounding box center [138, 94] width 31 height 26
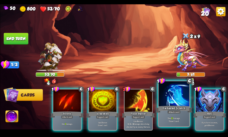
click at [166, 102] on div at bounding box center [174, 94] width 31 height 26
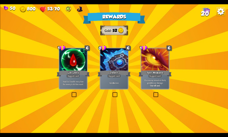
click at [71, 67] on div at bounding box center [73, 59] width 28 height 23
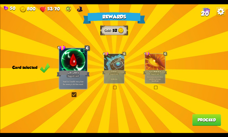
click at [212, 120] on button "Proceed" at bounding box center [206, 120] width 29 height 12
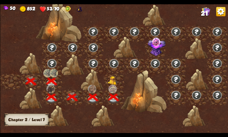
click at [113, 80] on img at bounding box center [114, 80] width 12 height 9
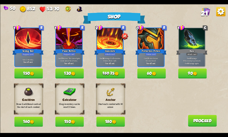
click at [112, 121] on button "180" at bounding box center [110, 121] width 29 height 10
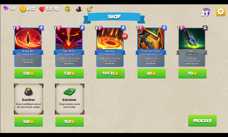
click at [25, 120] on button "160" at bounding box center [28, 121] width 29 height 10
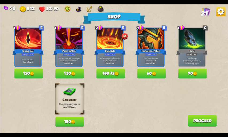
click at [67, 121] on button "150" at bounding box center [69, 121] width 29 height 10
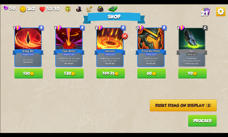
click at [35, 75] on button "150" at bounding box center [28, 73] width 29 height 10
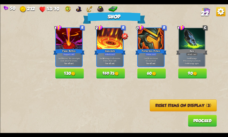
click at [176, 108] on button "Reset items on display (3)" at bounding box center [183, 105] width 67 height 12
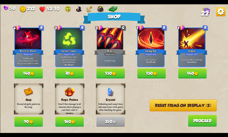
click at [25, 122] on button "90" at bounding box center [28, 121] width 29 height 10
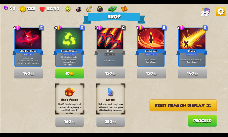
click at [161, 105] on button "Reset items on display (2)" at bounding box center [183, 105] width 67 height 12
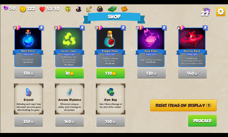
drag, startPoint x: 70, startPoint y: 72, endPoint x: 168, endPoint y: 86, distance: 99.2
click at [72, 73] on button "70" at bounding box center [69, 73] width 29 height 10
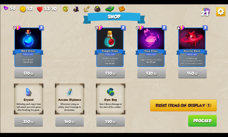
click at [201, 123] on button "Proceed" at bounding box center [202, 121] width 29 height 12
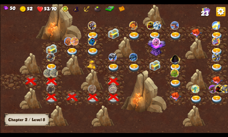
click at [112, 65] on img at bounding box center [114, 67] width 12 height 8
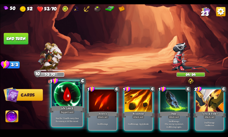
click at [64, 124] on div "Heal for 1 health every time the enemy is hit this round." at bounding box center [67, 119] width 31 height 13
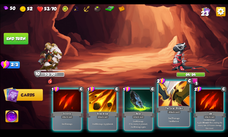
click at [170, 115] on div "Deal 7 damage. Gain 8 armor." at bounding box center [174, 119] width 31 height 13
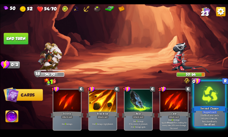
click at [219, 104] on div at bounding box center [209, 94] width 31 height 26
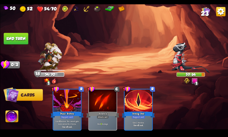
click at [14, 40] on button "End turn" at bounding box center [15, 39] width 25 height 12
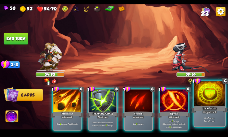
click at [199, 115] on div "Gain 7 armor. Draw 1 card." at bounding box center [209, 119] width 31 height 13
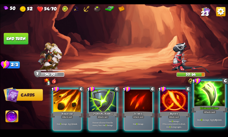
click at [201, 116] on div "Deal 11 damage. Apply 4 poison." at bounding box center [209, 119] width 31 height 13
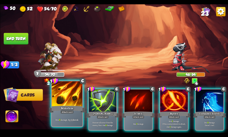
click at [73, 112] on div "Attack card" at bounding box center [66, 112] width 13 height 4
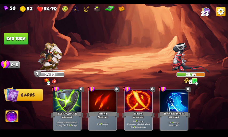
click at [22, 36] on button "End turn" at bounding box center [15, 39] width 25 height 12
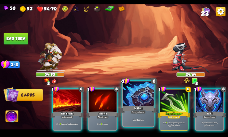
click at [148, 120] on p "Gain 4 armor." at bounding box center [138, 119] width 29 height 3
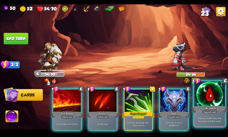
click at [213, 114] on div "Heal for 1 health every time the enemy is hit this round." at bounding box center [209, 119] width 31 height 13
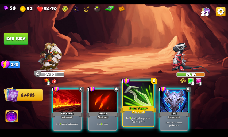
click at [129, 108] on div "Rogue Dagger+" at bounding box center [138, 109] width 37 height 8
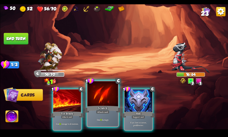
click at [92, 119] on p "Deal 9 damage." at bounding box center [102, 119] width 29 height 3
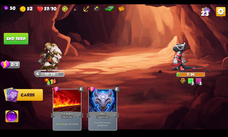
click at [5, 116] on button "Abilities" at bounding box center [11, 116] width 13 height 12
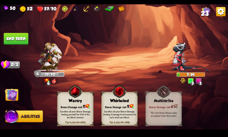
click at [79, 104] on div "Bonus Damage cost: 1" at bounding box center [75, 105] width 36 height 5
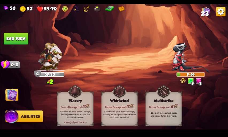
click at [23, 37] on button "End turn" at bounding box center [15, 39] width 25 height 12
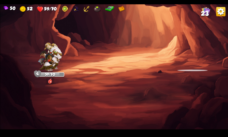
click at [82, 100] on img at bounding box center [114, 68] width 228 height 128
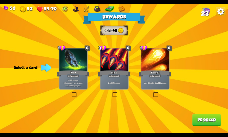
click at [158, 81] on div "Lose 2 health. Deal 14 damage." at bounding box center [155, 83] width 28 height 12
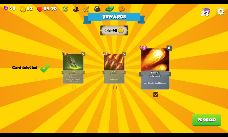
click at [208, 124] on button "Proceed" at bounding box center [206, 120] width 29 height 12
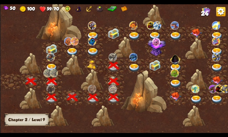
click at [129, 65] on img at bounding box center [134, 67] width 12 height 8
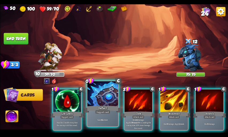
click at [98, 104] on div at bounding box center [103, 94] width 31 height 26
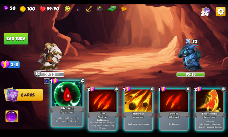
click at [73, 115] on div "Heal for 1 health every time the enemy is hit this round." at bounding box center [67, 119] width 31 height 13
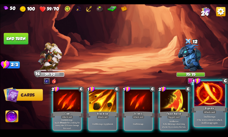
click at [211, 105] on div "Riposte" at bounding box center [209, 109] width 37 height 8
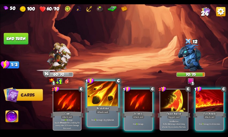
click at [113, 119] on p "Deal 7 damage. Apply 1 weak." at bounding box center [102, 119] width 29 height 3
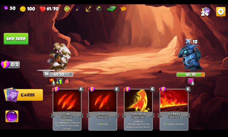
click at [18, 40] on button "End turn" at bounding box center [15, 39] width 25 height 12
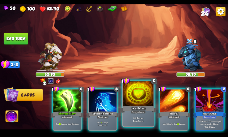
click at [133, 109] on div "Incantation" at bounding box center [138, 109] width 37 height 8
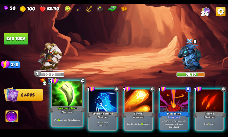
click at [77, 113] on div "Poisoned Claw+" at bounding box center [67, 109] width 37 height 8
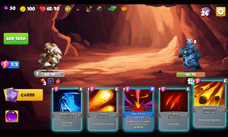
click at [210, 109] on div "Brimstone" at bounding box center [209, 109] width 37 height 8
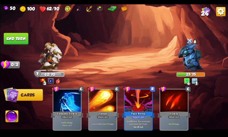
click at [14, 42] on button "End turn" at bounding box center [15, 39] width 25 height 12
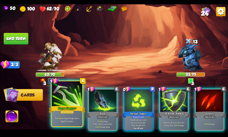
click at [80, 115] on div "Deal 9 piercing damage twice. Apply 4 poison." at bounding box center [67, 119] width 31 height 13
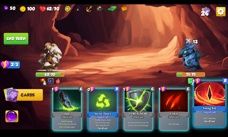
click at [225, 109] on div "Seeing Red" at bounding box center [209, 109] width 37 height 8
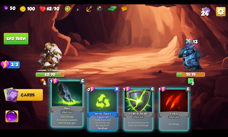
click at [68, 107] on div "Bane" at bounding box center [67, 109] width 37 height 8
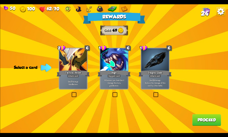
click at [155, 75] on div "Attack card" at bounding box center [155, 75] width 12 height 3
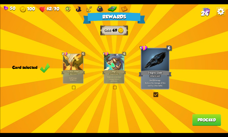
click at [194, 120] on button "Proceed" at bounding box center [206, 120] width 29 height 12
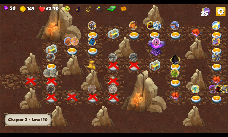
click at [159, 66] on img at bounding box center [155, 65] width 12 height 11
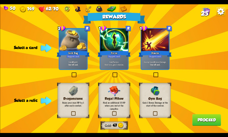
click at [83, 111] on div "Dragonstone Raise your max HP by 1 after each combat." at bounding box center [73, 99] width 31 height 35
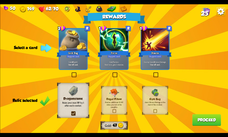
click at [112, 73] on label at bounding box center [112, 73] width 0 height 0
click at [0, 0] on input "checkbox" at bounding box center [0, 0] width 0 height 0
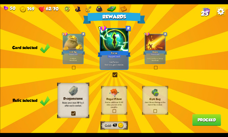
click at [200, 121] on button "Proceed" at bounding box center [206, 120] width 29 height 12
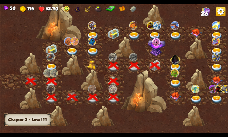
scroll to position [0, 81]
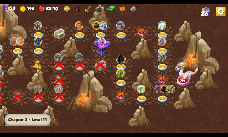
click at [117, 62] on img at bounding box center [121, 59] width 12 height 12
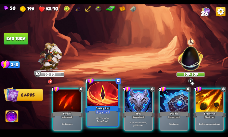
click at [111, 107] on div "Seeing Red" at bounding box center [102, 109] width 37 height 8
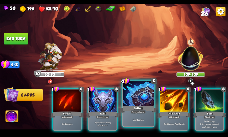
click at [131, 110] on div "Support card" at bounding box center [138, 112] width 15 height 4
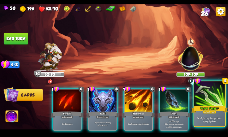
click at [206, 106] on div "Rogue Dagger+" at bounding box center [209, 109] width 37 height 8
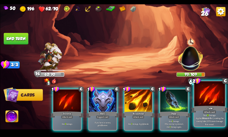
click at [204, 112] on div "Attack card" at bounding box center [209, 112] width 13 height 4
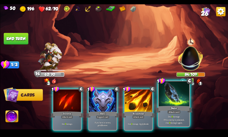
click at [181, 112] on div "Bane" at bounding box center [174, 109] width 37 height 8
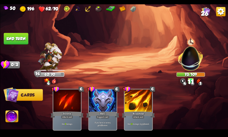
click at [19, 40] on button "End turn" at bounding box center [15, 39] width 25 height 12
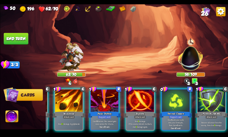
scroll to position [0, 0]
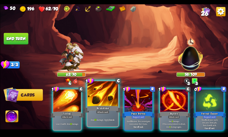
click at [89, 119] on p "Deal 10 damage. Apply 1 weak." at bounding box center [102, 119] width 29 height 3
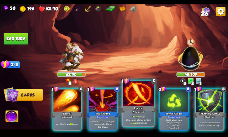
click at [137, 119] on p "Deal 10 damage. If the enemy intends to attack, deal 10 damage again." at bounding box center [138, 119] width 29 height 9
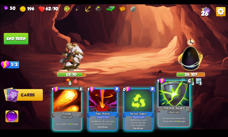
click at [171, 122] on p "Remove all armor from the enemy, then deal 9 damage." at bounding box center [174, 119] width 29 height 6
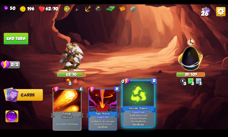
click at [141, 97] on div at bounding box center [138, 94] width 31 height 26
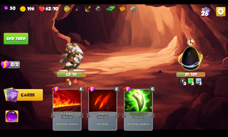
click at [18, 42] on button "End turn" at bounding box center [15, 39] width 25 height 12
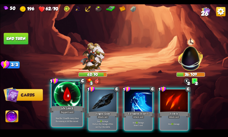
click at [76, 108] on div "Life Leech" at bounding box center [67, 109] width 37 height 8
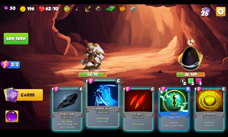
click at [112, 112] on div "Enchanted Scratch" at bounding box center [102, 109] width 37 height 8
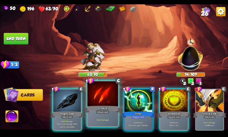
click at [103, 112] on div "Attack card" at bounding box center [102, 112] width 13 height 4
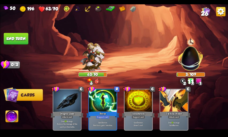
click at [10, 112] on img at bounding box center [12, 116] width 13 height 13
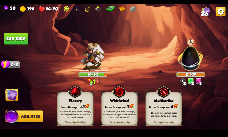
click at [68, 114] on div "Sacrifice all your Bonus Damage, healing yourself for 50% of the sacrificed amo…" at bounding box center [75, 113] width 33 height 9
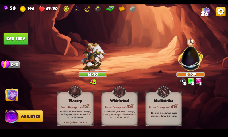
click at [22, 39] on button "End turn" at bounding box center [15, 39] width 25 height 12
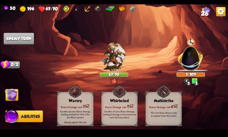
click at [20, 102] on img at bounding box center [114, 68] width 228 height 128
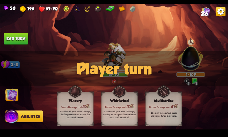
click at [19, 100] on img at bounding box center [114, 68] width 228 height 128
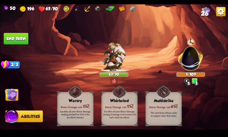
click at [15, 97] on button "Cards" at bounding box center [11, 95] width 13 height 12
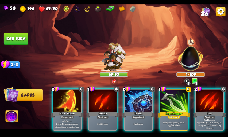
click at [14, 96] on img at bounding box center [11, 95] width 16 height 16
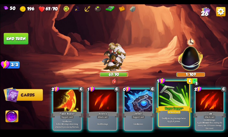
click at [169, 112] on div "Attack card" at bounding box center [173, 112] width 13 height 4
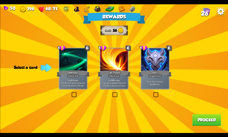
click at [114, 77] on div "Attack card" at bounding box center [114, 75] width 12 height 3
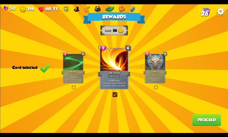
click at [202, 124] on button "Proceed" at bounding box center [206, 120] width 29 height 12
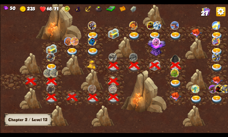
scroll to position [0, 81]
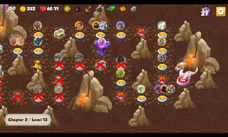
click at [117, 83] on img at bounding box center [122, 83] width 12 height 8
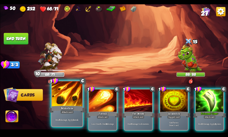
click at [74, 107] on div "Brimstone" at bounding box center [67, 109] width 37 height 8
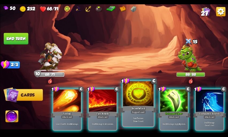
click at [145, 121] on p "Gain 7 armor. Draw 1 card." at bounding box center [138, 119] width 29 height 6
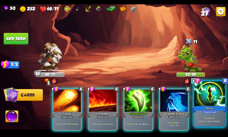
click at [208, 122] on p "Gain 7 armor. Next turn, gain 1 stamina." at bounding box center [209, 119] width 29 height 6
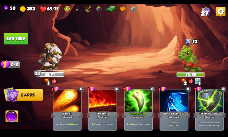
click at [22, 39] on button "End turn" at bounding box center [15, 39] width 25 height 12
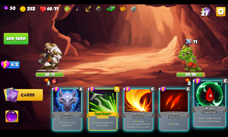
click at [216, 120] on p "Heal for 1 health every time the enemy is hit this round." at bounding box center [209, 119] width 29 height 6
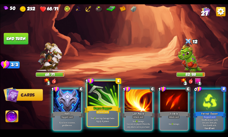
click at [96, 106] on div "Rogue Dagger+" at bounding box center [102, 109] width 37 height 8
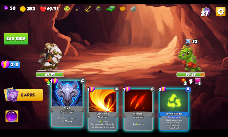
click at [60, 102] on div at bounding box center [67, 94] width 31 height 26
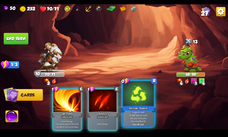
click at [135, 108] on div "Second Chance" at bounding box center [138, 109] width 37 height 8
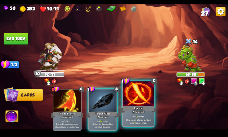
click at [147, 113] on div "Riposte" at bounding box center [138, 109] width 37 height 8
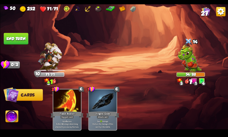
click at [20, 36] on button "End turn" at bounding box center [15, 39] width 25 height 12
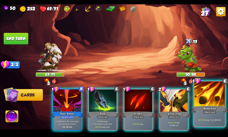
click at [199, 115] on div "Deal 9 damage. Apply 1 weak." at bounding box center [209, 119] width 31 height 13
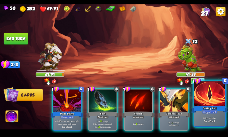
click at [202, 113] on div "Seeing Red" at bounding box center [209, 109] width 37 height 8
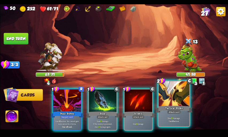
click at [161, 104] on div at bounding box center [174, 94] width 31 height 26
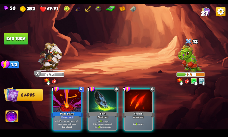
click at [93, 101] on div at bounding box center [103, 100] width 28 height 23
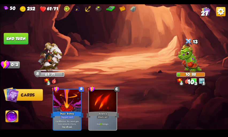
click at [16, 113] on img at bounding box center [12, 116] width 13 height 13
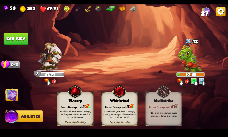
click at [120, 104] on div "Bonus Damage cost: 1" at bounding box center [119, 105] width 36 height 5
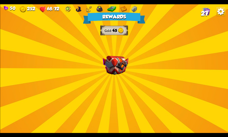
click at [127, 66] on img at bounding box center [116, 65] width 26 height 19
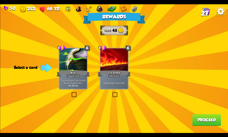
click at [111, 73] on div "Fire Breath" at bounding box center [114, 73] width 33 height 7
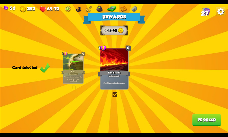
click at [71, 71] on div "Burst" at bounding box center [73, 71] width 24 height 5
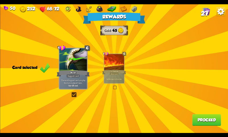
click at [211, 121] on button "Proceed" at bounding box center [206, 120] width 29 height 12
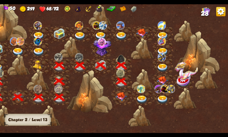
click at [117, 96] on img at bounding box center [122, 96] width 12 height 9
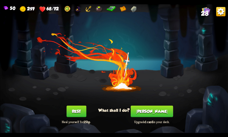
click at [150, 108] on button "[PERSON_NAME]" at bounding box center [152, 111] width 43 height 12
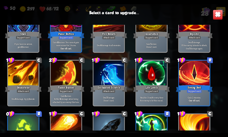
scroll to position [207, 0]
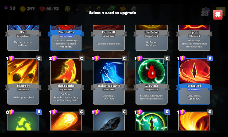
click at [204, 92] on div "Gain 2 stamina. One-off card." at bounding box center [194, 96] width 31 height 13
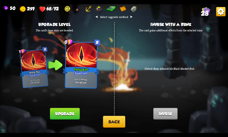
click at [73, 115] on button "Upgrade" at bounding box center [65, 114] width 30 height 12
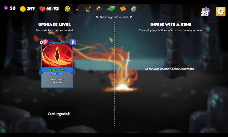
click at [143, 109] on div "⮜ Select upgrade method ⮞ Upgrade level The card's base stats are boosted. 0 R …" at bounding box center [114, 68] width 228 height 128
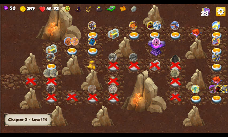
scroll to position [0, 81]
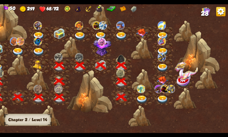
click at [142, 97] on img at bounding box center [142, 99] width 12 height 8
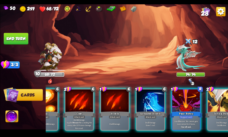
scroll to position [0, 158]
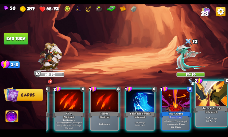
click at [213, 120] on p "Deal 7 damage. Gain 8 armor." at bounding box center [211, 119] width 29 height 6
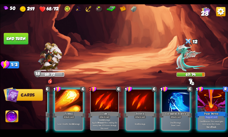
click at [174, 117] on div "Deal 7 damage. Draw 1 card." at bounding box center [176, 123] width 28 height 12
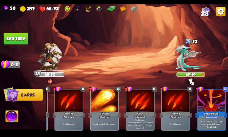
scroll to position [0, 51]
click at [21, 39] on button "End turn" at bounding box center [15, 39] width 25 height 12
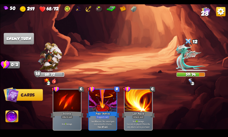
scroll to position [0, 0]
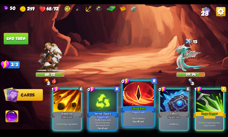
click at [139, 121] on b "One-off card." at bounding box center [138, 120] width 11 height 3
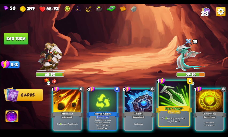
click at [174, 105] on div "Rogue Dagger+" at bounding box center [174, 109] width 37 height 8
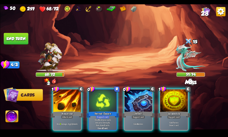
click at [174, 111] on div "Incantation" at bounding box center [174, 114] width 33 height 7
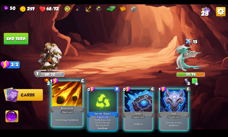
click at [58, 112] on div "Brimstone" at bounding box center [67, 109] width 37 height 8
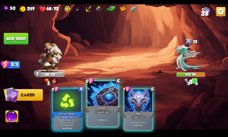
click at [104, 112] on div "Support card" at bounding box center [102, 112] width 15 height 4
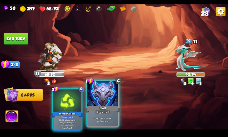
click at [108, 112] on div "Support card" at bounding box center [102, 112] width 15 height 4
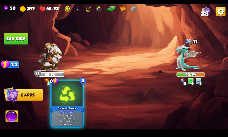
click at [56, 120] on p "Shuffle all your cards into your draw pile, then draw 3 cards." at bounding box center [66, 117] width 29 height 9
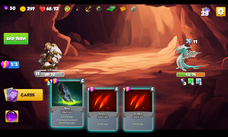
click at [59, 105] on div "Bane" at bounding box center [67, 109] width 37 height 8
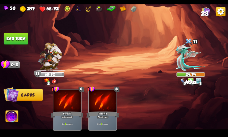
click at [20, 40] on button "End turn" at bounding box center [15, 39] width 25 height 12
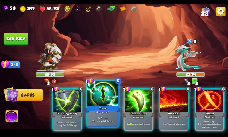
click at [112, 111] on div "Focus" at bounding box center [102, 109] width 37 height 8
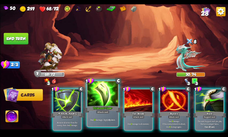
click at [108, 111] on div "Attack card" at bounding box center [102, 112] width 13 height 4
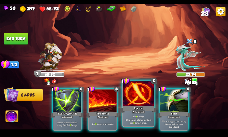
click at [141, 111] on div "Attack card" at bounding box center [138, 112] width 13 height 4
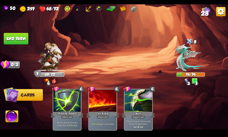
click at [22, 44] on button "End turn" at bounding box center [15, 39] width 25 height 12
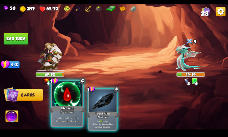
click at [66, 105] on div "Life Leech" at bounding box center [67, 109] width 37 height 8
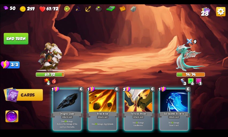
click at [78, 111] on div "Dragon Glass" at bounding box center [67, 114] width 33 height 7
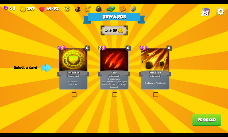
click at [83, 76] on div "Incantation" at bounding box center [72, 73] width 33 height 7
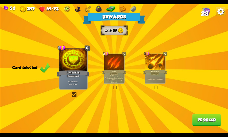
click at [197, 117] on button "Proceed" at bounding box center [206, 120] width 29 height 12
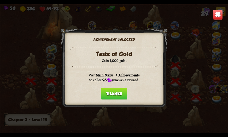
scroll to position [0, 81]
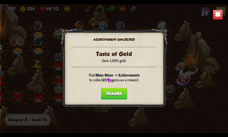
click at [114, 94] on button "Thanks" at bounding box center [114, 94] width 26 height 12
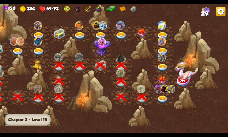
click at [162, 101] on img at bounding box center [163, 99] width 12 height 8
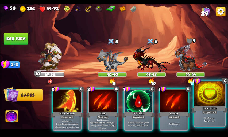
click at [215, 116] on p "Gain 7 armor. Draw 1 card." at bounding box center [209, 119] width 29 height 6
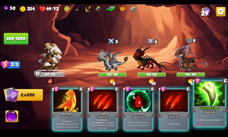
click at [212, 110] on div "Attack card" at bounding box center [209, 112] width 13 height 4
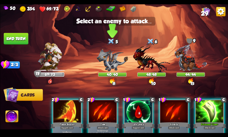
click at [115, 64] on img at bounding box center [112, 59] width 31 height 23
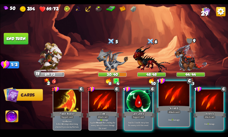
click at [173, 110] on div "Attack card" at bounding box center [173, 112] width 13 height 4
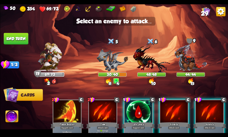
click at [108, 71] on img at bounding box center [114, 68] width 228 height 128
click at [184, 119] on div at bounding box center [174, 111] width 28 height 23
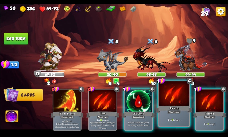
click at [177, 106] on div "Scratch" at bounding box center [174, 109] width 37 height 8
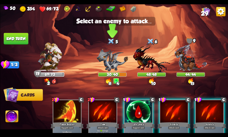
click at [113, 66] on img at bounding box center [112, 59] width 31 height 23
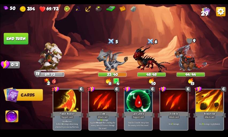
click at [14, 41] on button "End turn" at bounding box center [15, 39] width 25 height 12
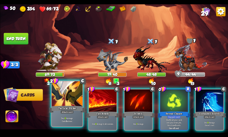
click at [63, 124] on div "Deal 9 damage. Gain 8 armor." at bounding box center [67, 119] width 31 height 13
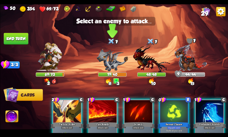
click at [106, 56] on img at bounding box center [112, 59] width 31 height 23
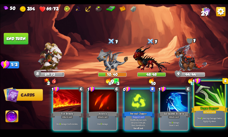
click at [216, 121] on p "Deal 8 piercing damage twice. Apply 4 poison." at bounding box center [209, 119] width 29 height 6
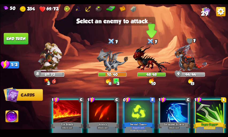
click at [153, 59] on img at bounding box center [151, 58] width 37 height 27
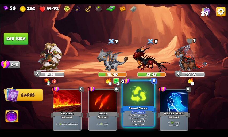
click at [131, 112] on div "0 R Second Chance Support card Shuffle all your cards into your draw pile, then…" at bounding box center [138, 103] width 32 height 46
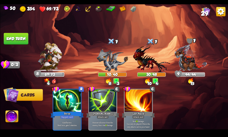
drag, startPoint x: 22, startPoint y: 41, endPoint x: 26, endPoint y: 44, distance: 5.6
click at [22, 41] on button "End turn" at bounding box center [15, 39] width 25 height 12
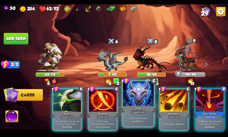
click at [147, 104] on div at bounding box center [138, 94] width 31 height 26
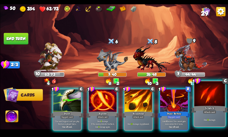
click at [226, 102] on div "1 C Scratch Attack card Deal 9 damage." at bounding box center [210, 103] width 32 height 46
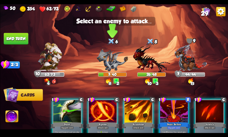
click at [107, 62] on img at bounding box center [112, 59] width 31 height 23
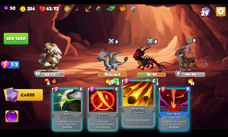
click at [143, 109] on div "Brimstone" at bounding box center [138, 109] width 37 height 8
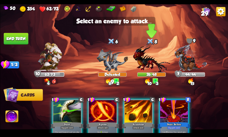
click at [144, 64] on img at bounding box center [151, 58] width 37 height 27
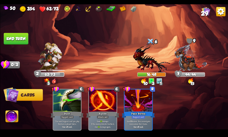
click at [21, 38] on button "End turn" at bounding box center [15, 39] width 25 height 12
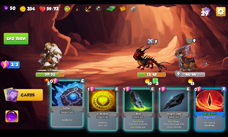
click at [70, 117] on div "Gain 4 armor." at bounding box center [67, 119] width 31 height 13
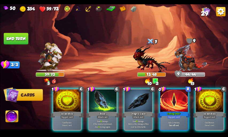
click at [70, 121] on p "Gain 7 armor. Draw 1 card." at bounding box center [67, 123] width 26 height 5
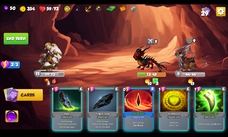
click at [142, 115] on div "Support card" at bounding box center [138, 116] width 13 height 3
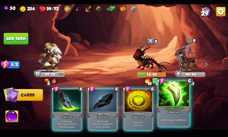
click at [162, 114] on div "Deal 15 damage. Apply 4 poison." at bounding box center [174, 119] width 31 height 13
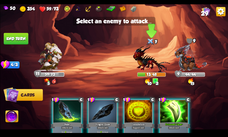
click at [142, 65] on img at bounding box center [151, 58] width 37 height 27
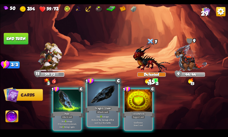
drag, startPoint x: 63, startPoint y: 115, endPoint x: 104, endPoint y: 100, distance: 43.1
click at [64, 117] on div "Deal 11 damage. If the enemy is poisoned, deal 11 damage again." at bounding box center [67, 123] width 28 height 12
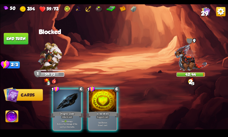
click at [71, 120] on p "Deal 17 damage. Reduce the damage of this card by 2 this battle." at bounding box center [67, 124] width 26 height 8
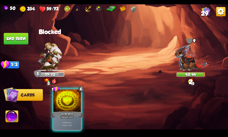
click at [71, 117] on div "Gain 7 armor. Draw 1 card." at bounding box center [67, 123] width 28 height 12
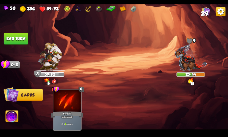
click at [20, 41] on button "End turn" at bounding box center [15, 39] width 25 height 12
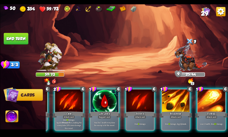
scroll to position [0, 0]
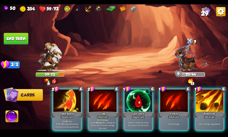
click at [68, 120] on p "Gain 8 armor. Reflect 4 damage when being attacked by an enemy this turn." at bounding box center [67, 124] width 26 height 8
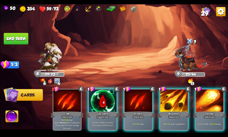
click at [168, 117] on div "Deal 12 damage. Apply 1 weak." at bounding box center [174, 123] width 28 height 12
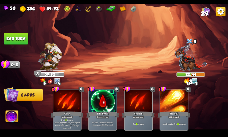
click at [8, 38] on button "End turn" at bounding box center [15, 39] width 25 height 12
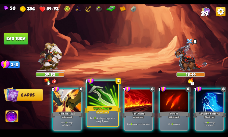
click at [107, 113] on div "Attack card" at bounding box center [102, 112] width 13 height 4
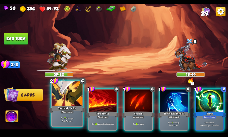
click at [69, 118] on p "Deal 13 damage. Gain 8 armor." at bounding box center [66, 119] width 29 height 6
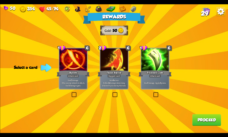
click at [153, 92] on label at bounding box center [153, 92] width 0 height 0
click at [0, 0] on input "checkbox" at bounding box center [0, 0] width 0 height 0
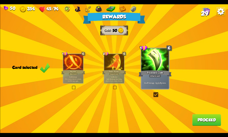
click at [199, 123] on button "Proceed" at bounding box center [206, 120] width 29 height 12
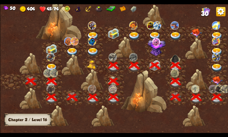
scroll to position [0, 81]
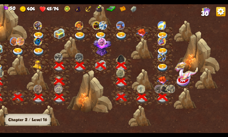
click at [159, 79] on img at bounding box center [163, 80] width 12 height 9
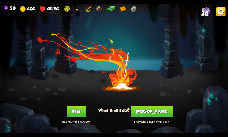
click at [147, 111] on button "[PERSON_NAME]" at bounding box center [152, 111] width 43 height 12
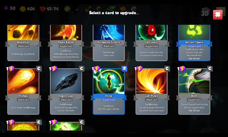
scroll to position [276, 0]
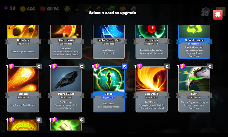
drag, startPoint x: 101, startPoint y: 33, endPoint x: 106, endPoint y: 44, distance: 11.6
click at [101, 34] on div at bounding box center [108, 26] width 31 height 26
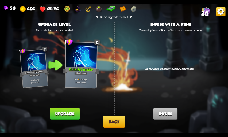
click at [74, 112] on button "Upgrade" at bounding box center [65, 114] width 30 height 12
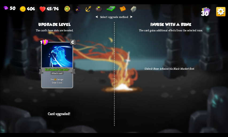
click at [126, 100] on div "⮜ Select upgrade method ⮞ Upgrade level The card's base stats are boosted. 1 C …" at bounding box center [114, 68] width 228 height 128
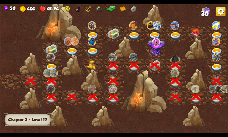
click at [121, 97] on div at bounding box center [144, 91] width 46 height 43
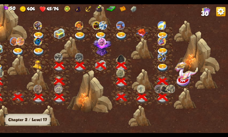
click at [183, 79] on img at bounding box center [186, 71] width 23 height 18
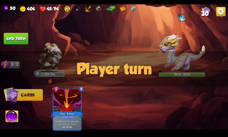
click at [187, 66] on div "Player turn" at bounding box center [114, 68] width 228 height 35
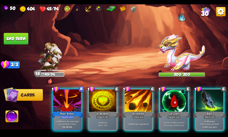
click at [183, 58] on img at bounding box center [182, 52] width 46 height 37
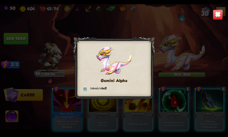
click at [218, 16] on img at bounding box center [218, 15] width 10 height 10
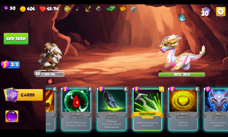
scroll to position [0, 158]
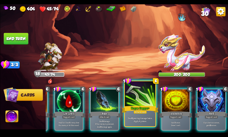
click at [149, 113] on div "Rogue Dagger+" at bounding box center [140, 109] width 37 height 8
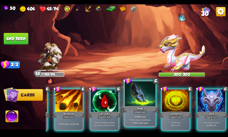
scroll to position [0, 104]
click at [150, 100] on div at bounding box center [140, 94] width 31 height 26
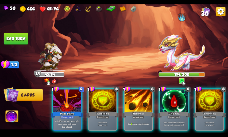
scroll to position [0, 51]
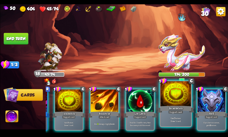
click at [168, 119] on p "Gain 7 armor. Draw 1 card." at bounding box center [175, 119] width 29 height 6
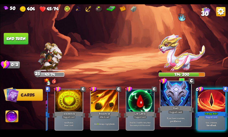
click at [213, 124] on b "One-off card." at bounding box center [211, 125] width 10 height 3
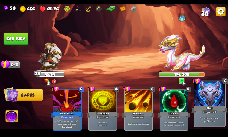
scroll to position [0, 0]
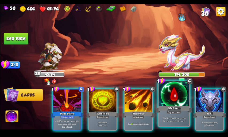
click at [185, 114] on div "Heal for 1 health every time the enemy is hit this round." at bounding box center [174, 119] width 31 height 13
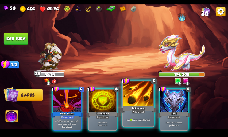
click at [144, 109] on div "Brimstone" at bounding box center [138, 109] width 37 height 8
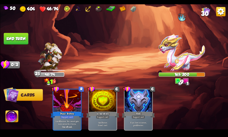
click at [15, 36] on button "End turn" at bounding box center [15, 39] width 25 height 12
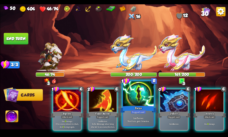
click at [141, 108] on div "Focus" at bounding box center [138, 109] width 37 height 8
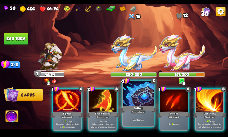
click at [135, 111] on div "Support card" at bounding box center [138, 112] width 15 height 4
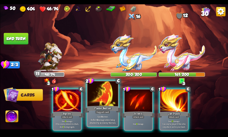
click at [92, 115] on p "Gain 8 armor. Reflect 4 damage when being attacked by an enemy this turn." at bounding box center [102, 119] width 29 height 9
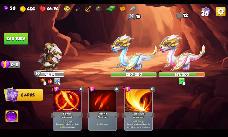
click at [22, 37] on button "End turn" at bounding box center [15, 39] width 25 height 12
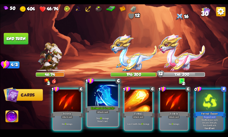
click at [102, 113] on div "Attack card" at bounding box center [102, 112] width 13 height 4
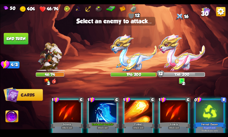
click at [136, 58] on img at bounding box center [134, 52] width 46 height 37
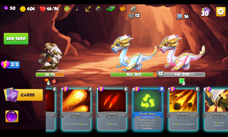
scroll to position [0, 51]
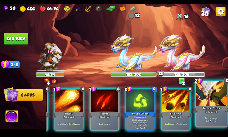
click at [218, 124] on div "Deal 11 damage. Gain 8 armor." at bounding box center [211, 119] width 31 height 13
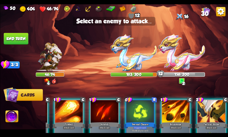
click at [135, 64] on img at bounding box center [134, 52] width 46 height 37
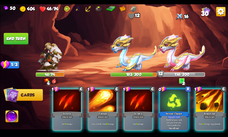
scroll to position [0, 0]
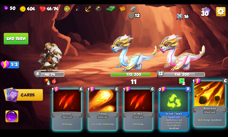
click at [205, 110] on div "Attack card" at bounding box center [209, 112] width 13 height 4
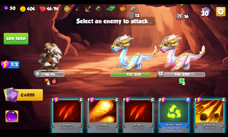
click at [182, 66] on img at bounding box center [182, 52] width 46 height 37
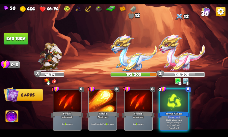
click at [21, 40] on button "End turn" at bounding box center [15, 39] width 25 height 12
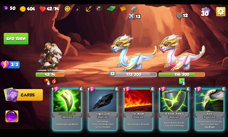
drag, startPoint x: 172, startPoint y: 133, endPoint x: 192, endPoint y: 132, distance: 20.9
click at [193, 132] on div "50 404 42/74 30 Select an enemy to attack... You don't have enough stamina to p…" at bounding box center [114, 68] width 228 height 137
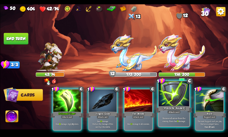
drag, startPoint x: 180, startPoint y: 114, endPoint x: 176, endPoint y: 113, distance: 4.2
click at [176, 113] on div "1 C [PERSON_NAME] Attack card Remove all armor from the enemy, then deal 8 dama…" at bounding box center [174, 103] width 32 height 46
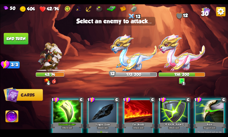
click at [117, 54] on img at bounding box center [134, 52] width 46 height 37
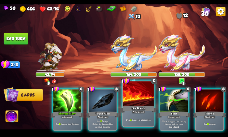
click at [129, 106] on div "Fire Breath" at bounding box center [138, 109] width 37 height 8
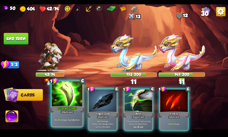
click at [56, 108] on div "Poisoned Claw+" at bounding box center [67, 109] width 37 height 8
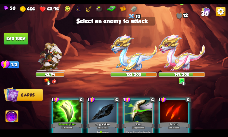
click at [185, 56] on img at bounding box center [182, 52] width 46 height 37
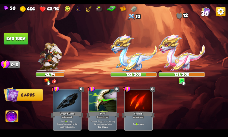
click at [23, 35] on button "End turn" at bounding box center [15, 39] width 25 height 12
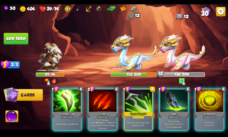
drag, startPoint x: 158, startPoint y: 135, endPoint x: 193, endPoint y: 134, distance: 35.3
click at [193, 135] on div "50 404 29/74 30 Select an enemy to attack... You don't have enough stamina to p…" at bounding box center [114, 68] width 228 height 137
click at [191, 132] on div "50 404 29/74 30 Select an enemy to attack... You don't have enough stamina to p…" at bounding box center [114, 68] width 228 height 137
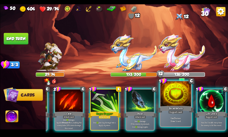
click at [174, 113] on div "Support card" at bounding box center [175, 112] width 15 height 4
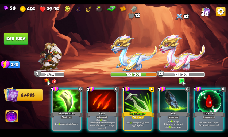
scroll to position [0, 0]
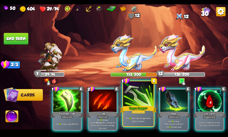
click at [147, 125] on div "Deal 12 piercing damage twice. Apply 4 poison." at bounding box center [138, 119] width 31 height 13
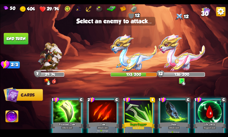
click at [131, 66] on img at bounding box center [134, 52] width 46 height 37
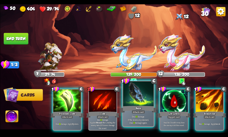
click at [128, 110] on div "Bane" at bounding box center [138, 109] width 37 height 8
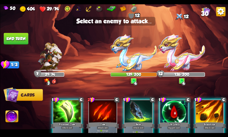
click at [130, 63] on img at bounding box center [134, 52] width 46 height 37
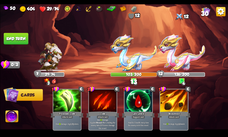
click at [13, 38] on button "End turn" at bounding box center [15, 39] width 25 height 12
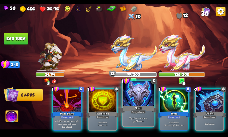
click at [134, 110] on div "Support card" at bounding box center [138, 112] width 15 height 4
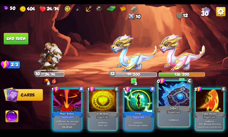
click at [168, 121] on div "Gain 4 armor." at bounding box center [174, 119] width 31 height 13
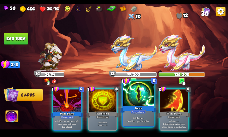
click at [131, 115] on div "Gain 7 armor. Next turn, gain 1 stamina." at bounding box center [138, 119] width 31 height 13
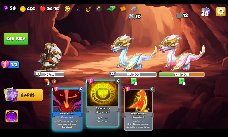
click at [95, 113] on div "Gain 7 armor. Draw 1 card." at bounding box center [103, 119] width 31 height 13
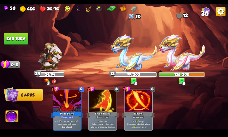
click at [24, 41] on button "End turn" at bounding box center [15, 39] width 25 height 12
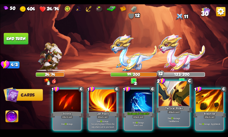
click at [171, 117] on p "Deal 15 damage. Gain 8 armor." at bounding box center [174, 119] width 29 height 6
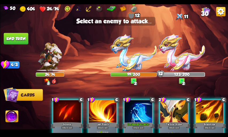
click at [137, 55] on img at bounding box center [134, 52] width 46 height 37
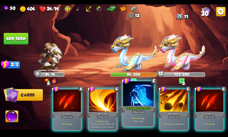
click at [149, 97] on div at bounding box center [138, 94] width 31 height 26
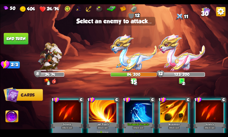
click at [138, 44] on img at bounding box center [134, 52] width 46 height 37
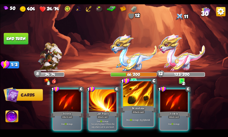
click at [145, 107] on div "Brimstone" at bounding box center [138, 109] width 37 height 8
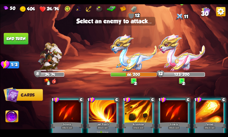
click at [195, 52] on img at bounding box center [182, 52] width 46 height 37
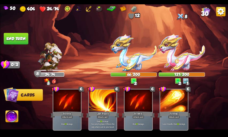
click at [23, 38] on button "End turn" at bounding box center [15, 39] width 25 height 12
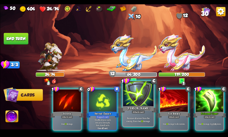
click at [140, 109] on div "[PERSON_NAME]" at bounding box center [138, 109] width 37 height 8
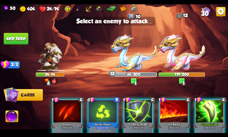
click at [133, 55] on img at bounding box center [134, 52] width 46 height 37
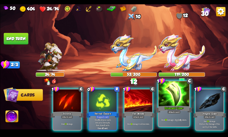
click at [186, 104] on div at bounding box center [174, 94] width 31 height 26
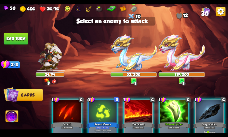
click at [122, 63] on img at bounding box center [134, 52] width 46 height 37
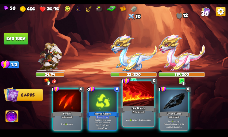
click at [134, 105] on div "Fire Breath" at bounding box center [138, 109] width 37 height 8
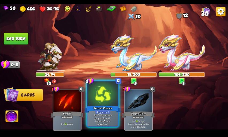
click at [108, 98] on div at bounding box center [103, 94] width 31 height 26
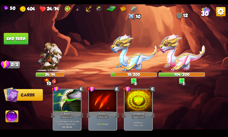
click at [21, 39] on button "End turn" at bounding box center [15, 39] width 25 height 12
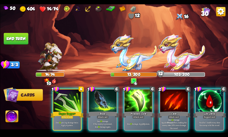
scroll to position [0, 51]
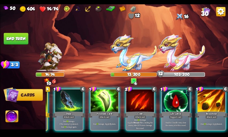
click at [9, 116] on img at bounding box center [12, 116] width 13 height 13
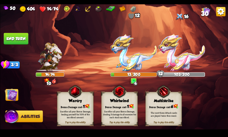
click at [161, 105] on div "Bonus Damage cost: 6" at bounding box center [164, 105] width 36 height 5
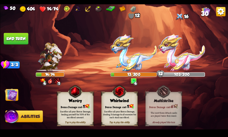
click at [125, 104] on div "Bonus Damage cost: 1" at bounding box center [119, 105] width 36 height 5
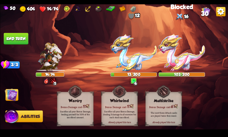
click at [14, 91] on img at bounding box center [11, 94] width 13 height 13
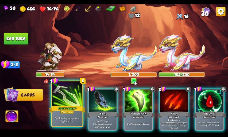
click at [70, 114] on div "Deal 6 piercing damage twice. Apply 4 poison." at bounding box center [67, 119] width 31 height 13
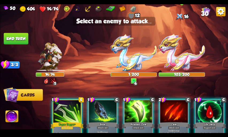
click at [180, 57] on img at bounding box center [182, 52] width 46 height 37
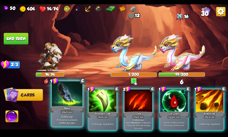
click at [64, 104] on div at bounding box center [67, 94] width 31 height 26
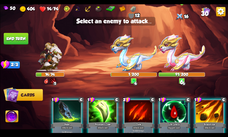
click at [190, 60] on img at bounding box center [182, 52] width 46 height 37
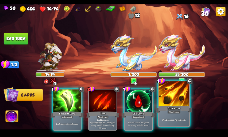
click at [176, 105] on div "Brimstone" at bounding box center [174, 109] width 37 height 8
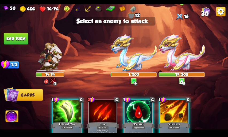
click at [177, 64] on img at bounding box center [182, 52] width 46 height 37
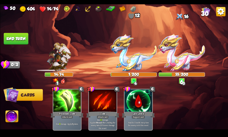
click at [17, 38] on button "End turn" at bounding box center [15, 39] width 25 height 12
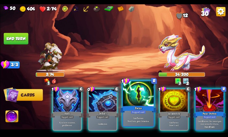
click at [143, 105] on div "Focus" at bounding box center [138, 109] width 37 height 8
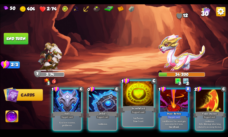
click at [130, 107] on div "Incantation" at bounding box center [138, 109] width 37 height 8
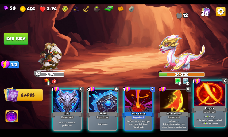
click at [212, 111] on div "Attack card" at bounding box center [209, 112] width 13 height 4
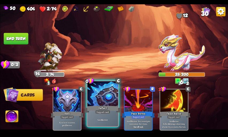
click at [106, 113] on div "Support card" at bounding box center [102, 112] width 15 height 4
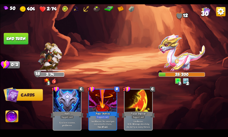
click at [11, 37] on button "End turn" at bounding box center [15, 39] width 25 height 12
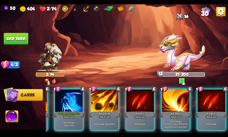
scroll to position [0, 0]
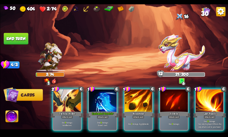
click at [91, 121] on p "Deal 11 damage. Draw 1 card." at bounding box center [103, 123] width 26 height 5
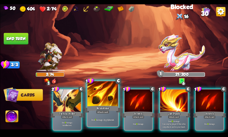
click at [95, 119] on b "7" at bounding box center [95, 119] width 1 height 3
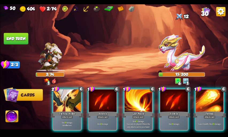
click at [14, 118] on img at bounding box center [12, 116] width 13 height 13
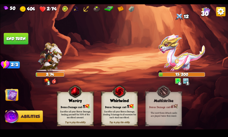
click at [85, 119] on div "Sacrifice all your Bonus Damage, healing yourself for 50% of the sacrificed amo…" at bounding box center [75, 114] width 36 height 14
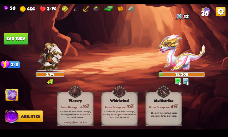
click at [12, 94] on img at bounding box center [11, 94] width 13 height 13
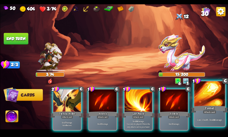
click at [217, 107] on div "Fireball" at bounding box center [209, 109] width 37 height 8
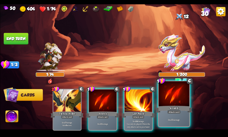
click at [169, 105] on div "Scratch" at bounding box center [174, 109] width 37 height 8
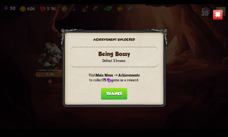
click at [116, 94] on button "Thanks" at bounding box center [114, 94] width 26 height 12
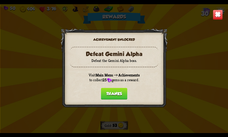
click at [115, 90] on button "Thanks" at bounding box center [114, 94] width 26 height 12
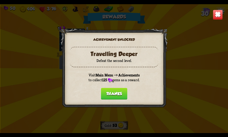
click at [115, 90] on button "Thanks" at bounding box center [114, 94] width 26 height 12
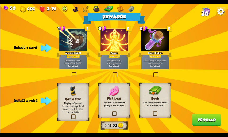
click at [157, 69] on div "All incoming enemy attacks miss you this turn. One-off card." at bounding box center [155, 63] width 28 height 12
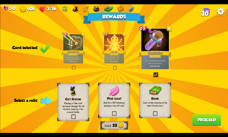
click at [153, 112] on label at bounding box center [153, 112] width 0 height 0
click at [0, 0] on input "checkbox" at bounding box center [0, 0] width 0 height 0
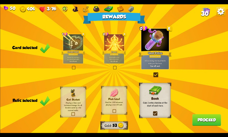
click at [196, 119] on button "Proceed" at bounding box center [206, 120] width 29 height 12
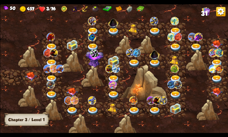
click at [29, 74] on img at bounding box center [31, 76] width 12 height 9
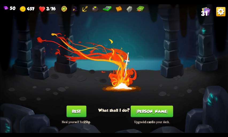
click at [79, 109] on button "Rest" at bounding box center [76, 111] width 20 height 12
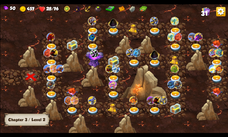
click at [100, 58] on img at bounding box center [95, 57] width 18 height 19
click at [51, 77] on img at bounding box center [52, 79] width 12 height 8
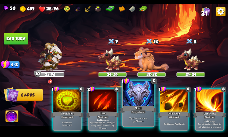
click at [145, 108] on div "Shell" at bounding box center [138, 109] width 37 height 8
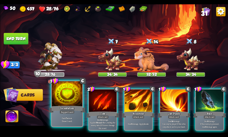
click at [62, 110] on div "Support card" at bounding box center [67, 112] width 15 height 4
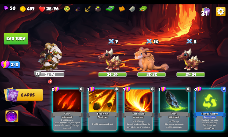
scroll to position [0, 104]
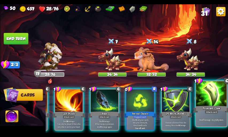
click at [217, 116] on div "Deal 7 damage. Apply 3 poison." at bounding box center [211, 119] width 31 height 13
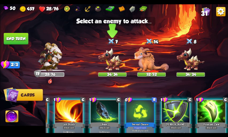
click at [113, 66] on img at bounding box center [112, 59] width 29 height 24
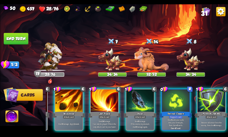
scroll to position [0, 51]
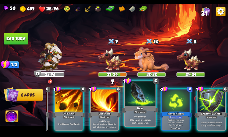
click at [135, 120] on p "Deal 6 damage. If the enemy is poisoned, deal 6 damage again." at bounding box center [140, 119] width 29 height 9
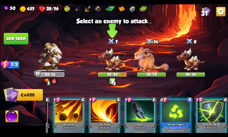
click at [105, 70] on img at bounding box center [112, 59] width 29 height 24
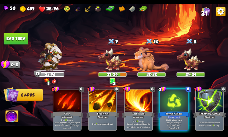
scroll to position [0, 0]
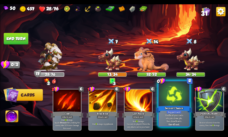
click at [173, 101] on div at bounding box center [174, 94] width 31 height 26
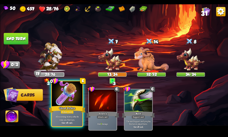
click at [75, 113] on div "Ghost Potion" at bounding box center [67, 109] width 37 height 8
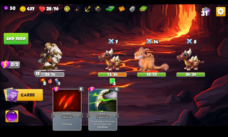
click at [22, 40] on button "End turn" at bounding box center [15, 39] width 25 height 12
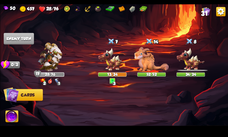
click at [58, 80] on img at bounding box center [57, 81] width 6 height 6
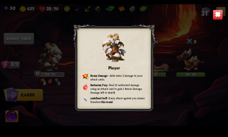
click at [215, 17] on img at bounding box center [218, 15] width 10 height 10
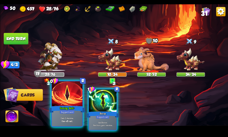
click at [69, 107] on div "Seeing Red+" at bounding box center [67, 109] width 37 height 8
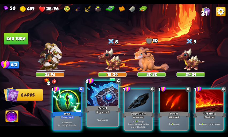
click at [100, 111] on div "Support card" at bounding box center [102, 112] width 15 height 4
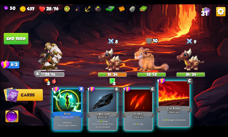
click at [171, 112] on div "Attack card" at bounding box center [173, 112] width 13 height 4
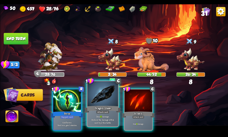
click at [111, 102] on div at bounding box center [103, 94] width 31 height 26
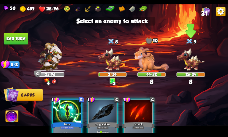
click at [197, 67] on img at bounding box center [191, 59] width 29 height 24
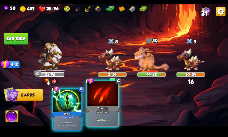
click at [87, 105] on div "Scratch" at bounding box center [102, 109] width 37 height 8
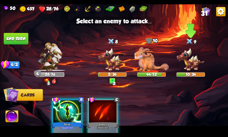
click at [185, 68] on img at bounding box center [191, 59] width 29 height 24
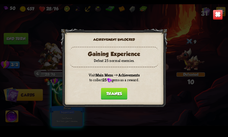
click at [67, 116] on div "Achievement unlocked Gaining Experience Defeat 25 normal enemies. Visit Main Me…" at bounding box center [114, 68] width 228 height 128
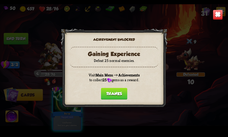
click at [113, 93] on button "Thanks" at bounding box center [114, 94] width 26 height 12
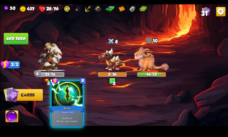
click at [59, 115] on div "Gain 7 armor. Next turn, gain 1 stamina." at bounding box center [67, 119] width 31 height 13
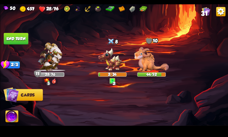
click at [23, 37] on button "End turn" at bounding box center [15, 39] width 25 height 12
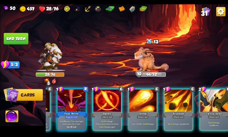
scroll to position [0, 51]
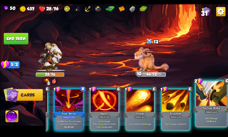
click at [210, 114] on div "Deal 12 damage. Gain 8 armor." at bounding box center [211, 119] width 31 height 13
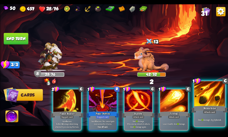
click at [202, 117] on div "Deal 11 damage. Apply 1 weak." at bounding box center [209, 119] width 31 height 13
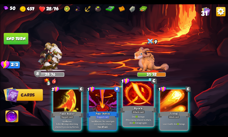
click at [147, 99] on div at bounding box center [138, 94] width 31 height 26
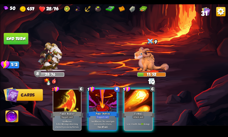
click at [98, 101] on div at bounding box center [103, 100] width 28 height 23
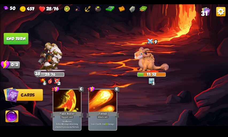
click at [11, 41] on button "End turn" at bounding box center [15, 39] width 25 height 12
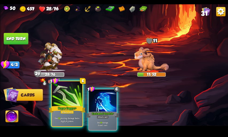
click at [64, 108] on div "Rogue Dagger+" at bounding box center [67, 109] width 37 height 8
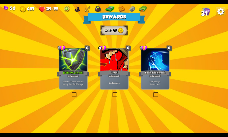
click at [72, 70] on div "[PERSON_NAME]" at bounding box center [72, 73] width 33 height 7
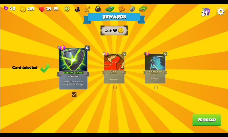
click at [202, 124] on button "Proceed" at bounding box center [206, 120] width 29 height 12
